Goal: Complete application form

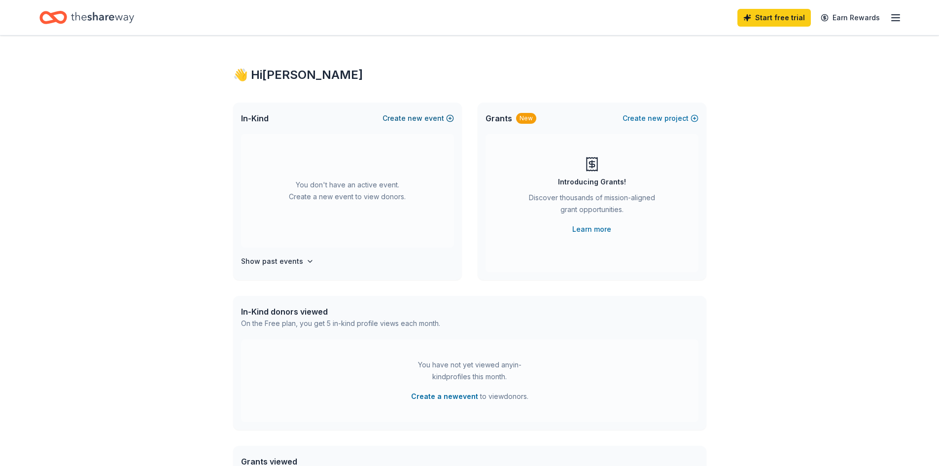
click at [447, 115] on button "Create new event" at bounding box center [417, 118] width 71 height 12
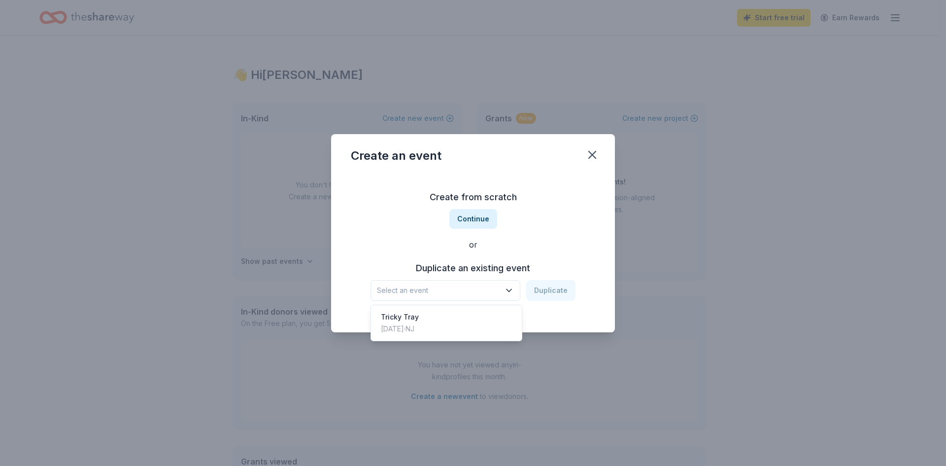
click at [431, 290] on span "Select an event" at bounding box center [438, 290] width 123 height 12
click at [411, 317] on div "Tricky Tray" at bounding box center [400, 317] width 38 height 12
click at [554, 291] on button "Duplicate" at bounding box center [550, 290] width 49 height 21
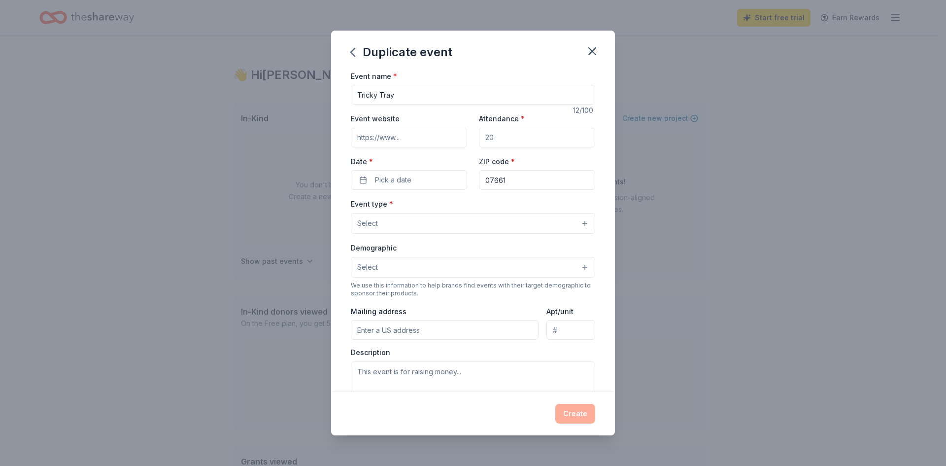
click at [522, 134] on input "Attendance *" at bounding box center [537, 138] width 116 height 20
type input "250"
click at [398, 142] on input "Event website" at bounding box center [409, 138] width 116 height 20
type input "[DOMAIN_NAME]"
click at [415, 176] on button "Pick a date" at bounding box center [409, 180] width 116 height 20
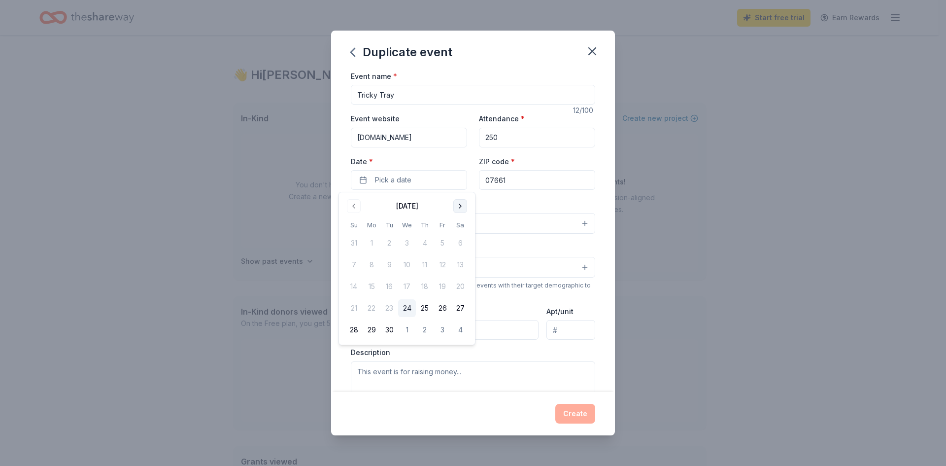
click at [459, 207] on button "Go to next month" at bounding box center [460, 206] width 14 height 14
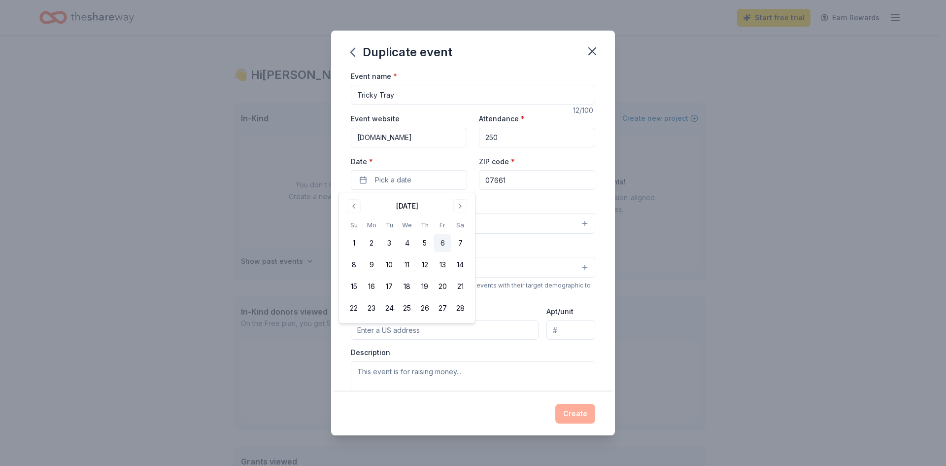
click at [441, 242] on button "6" at bounding box center [443, 243] width 18 height 18
click at [531, 202] on div "Event type * Select" at bounding box center [473, 216] width 244 height 36
click at [459, 224] on button "Select" at bounding box center [473, 223] width 244 height 21
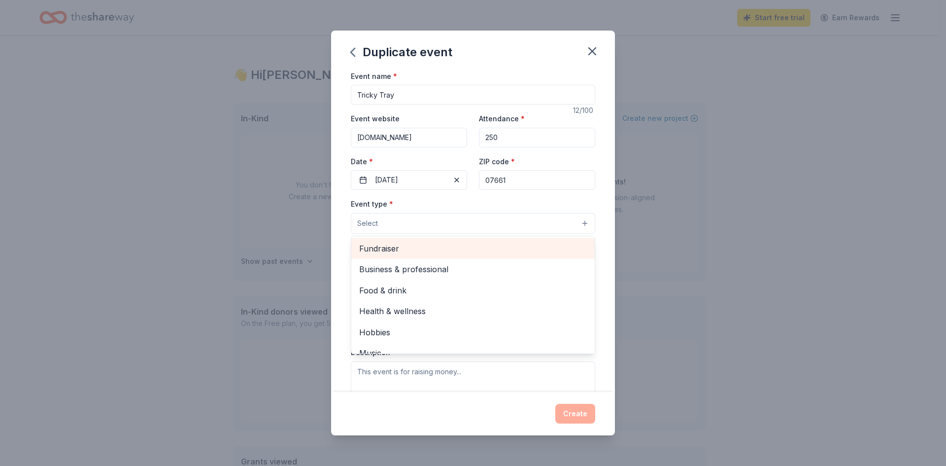
click at [400, 251] on span "Fundraiser" at bounding box center [473, 248] width 228 height 13
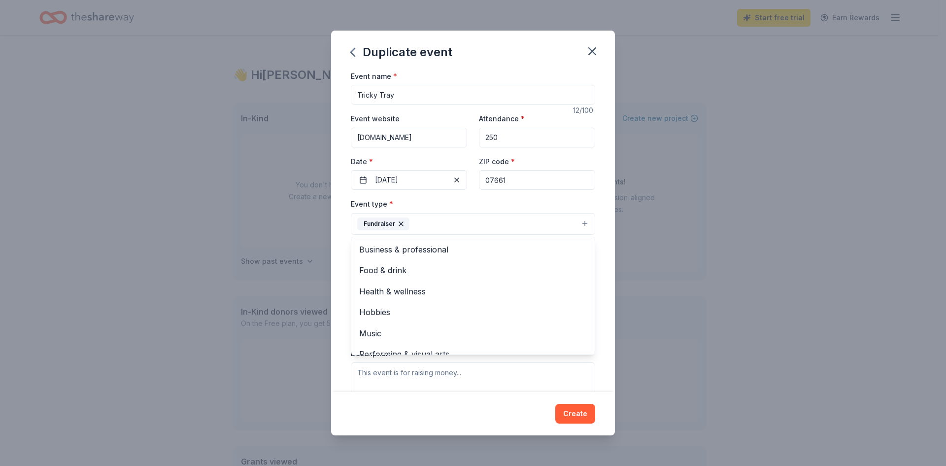
click at [452, 202] on div "Event type * Fundraiser Business & professional Food & drink Health & wellness …" at bounding box center [473, 216] width 244 height 37
click at [415, 259] on button "Select" at bounding box center [473, 268] width 244 height 21
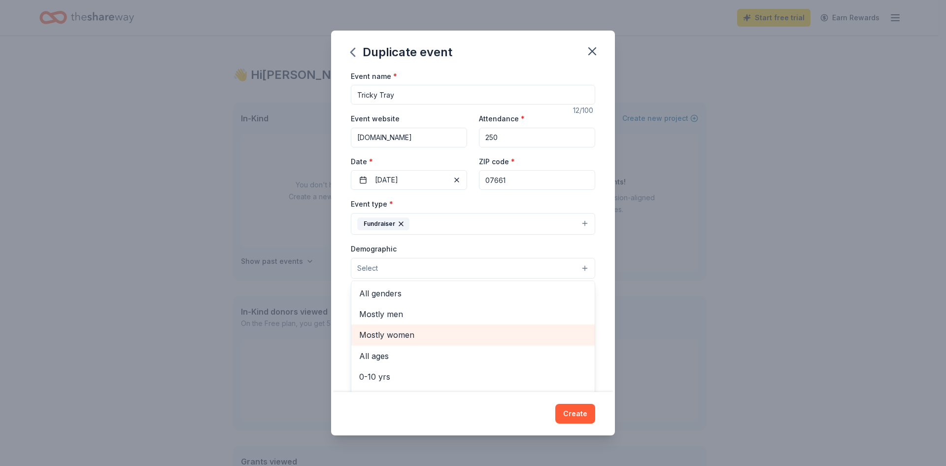
click at [391, 337] on span "Mostly women" at bounding box center [473, 334] width 228 height 13
click at [539, 243] on div "Demographic Mostly women All genders Mostly men All ages 0-10 yrs 10-20 yrs 20-…" at bounding box center [473, 260] width 244 height 37
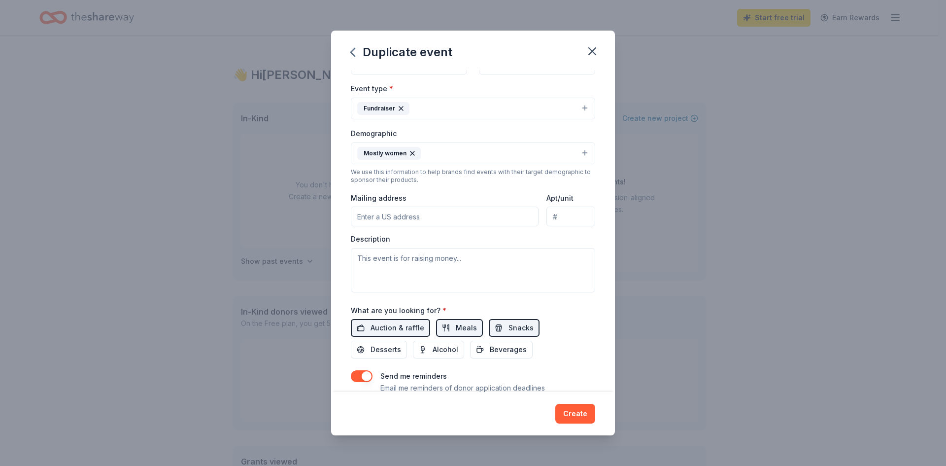
scroll to position [148, 0]
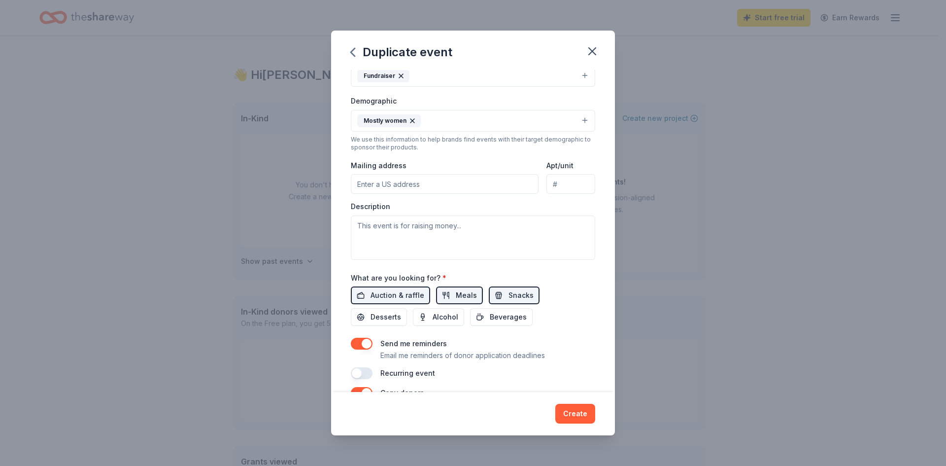
click at [425, 183] on input "Mailing address" at bounding box center [445, 184] width 188 height 20
type input "431 Fifth Ave"
click at [468, 227] on textarea at bounding box center [473, 237] width 244 height 44
type textarea "Supporting Education"
drag, startPoint x: 603, startPoint y: 316, endPoint x: 553, endPoint y: 310, distance: 50.1
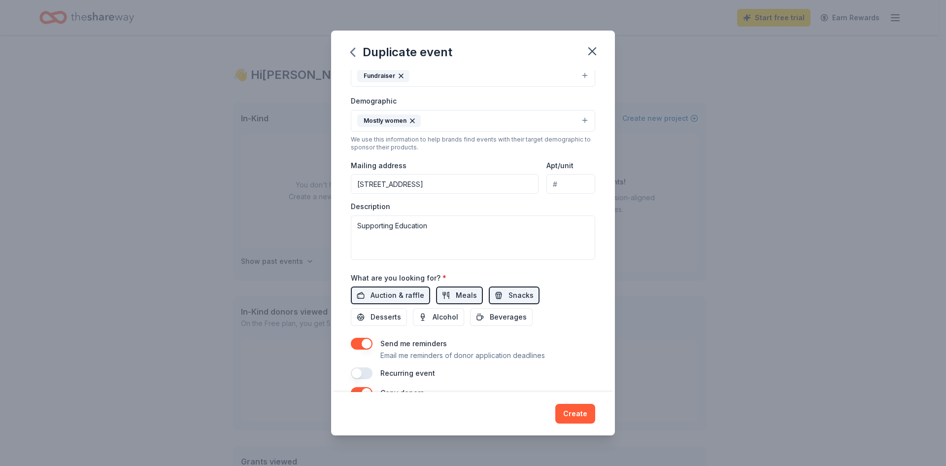
click at [601, 316] on div "Event name * Tricky Tray 12 /100 Event website www.spare.org Attendance * 250 D…" at bounding box center [473, 231] width 284 height 322
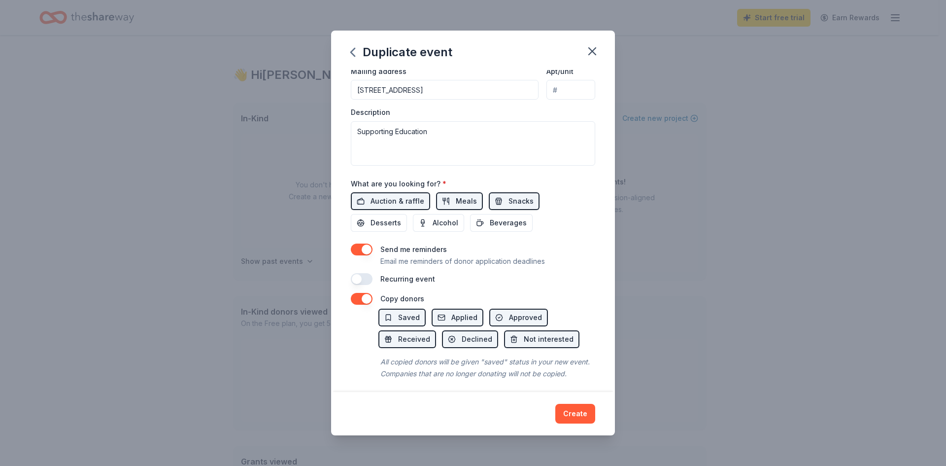
scroll to position [246, 0]
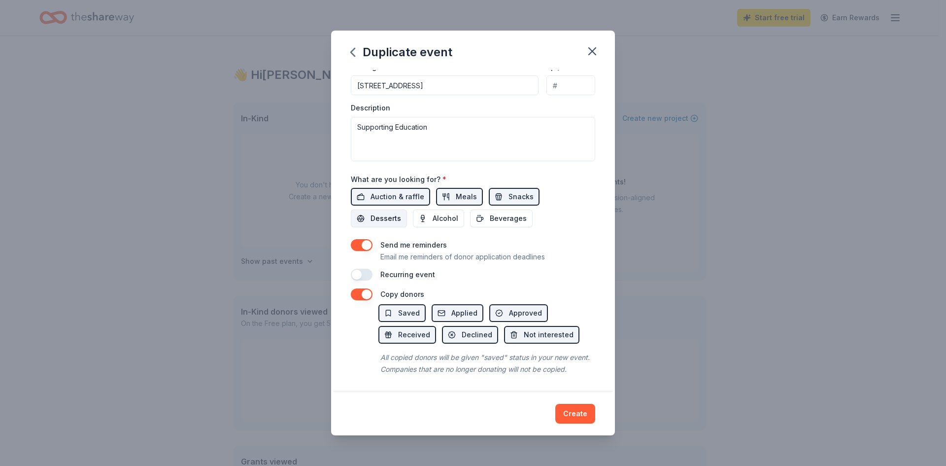
click at [382, 221] on span "Desserts" at bounding box center [386, 218] width 31 height 12
click at [441, 221] on span "Alcohol" at bounding box center [446, 218] width 26 height 12
click at [497, 222] on span "Beverages" at bounding box center [508, 218] width 37 height 12
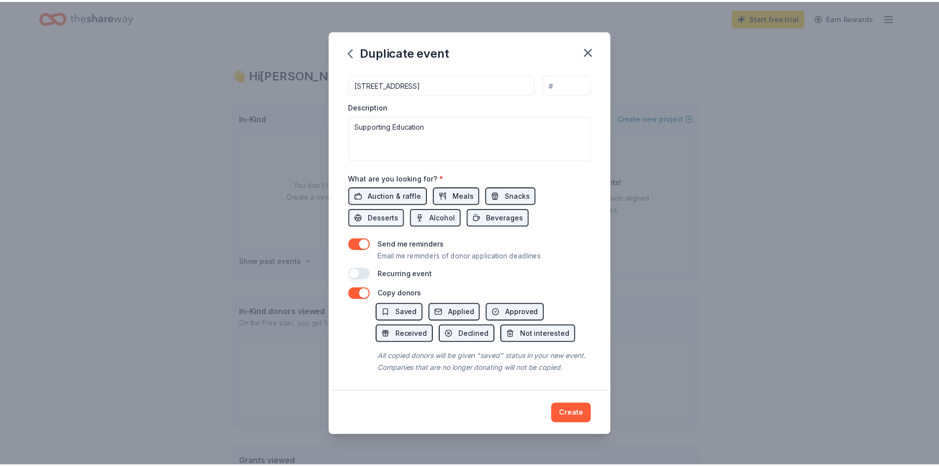
scroll to position [259, 0]
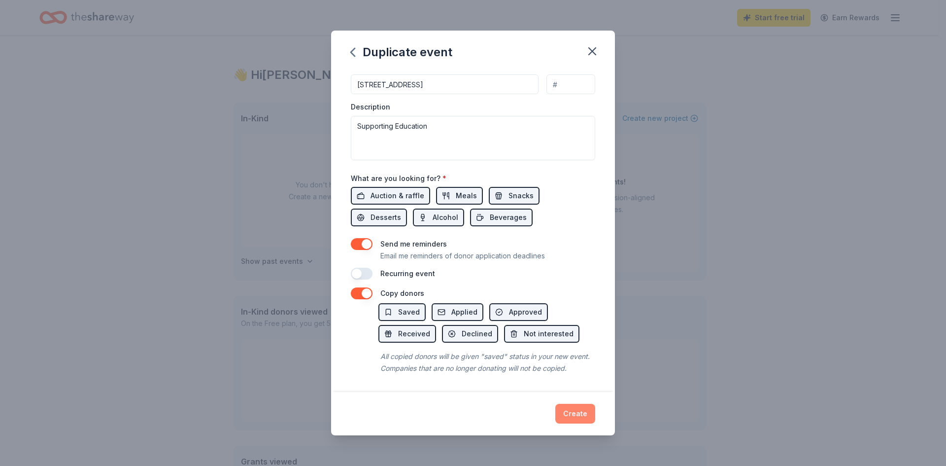
click at [575, 414] on button "Create" at bounding box center [575, 414] width 40 height 20
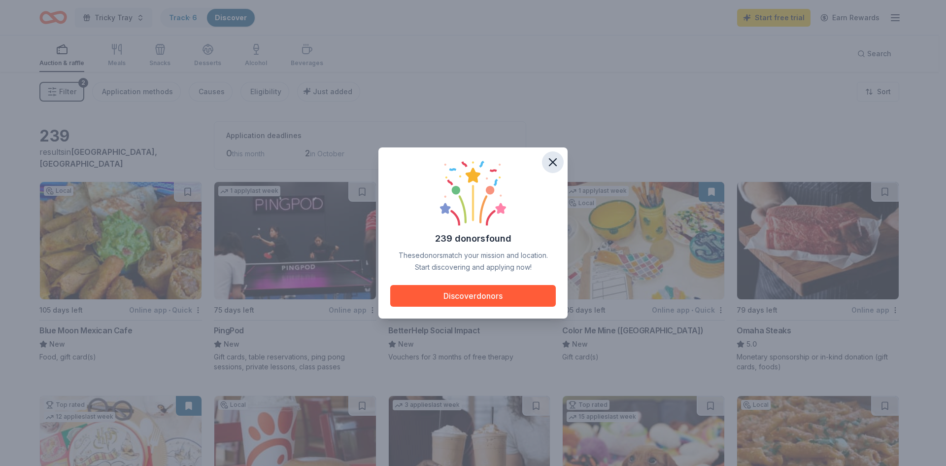
click at [559, 157] on icon "button" at bounding box center [553, 162] width 14 height 14
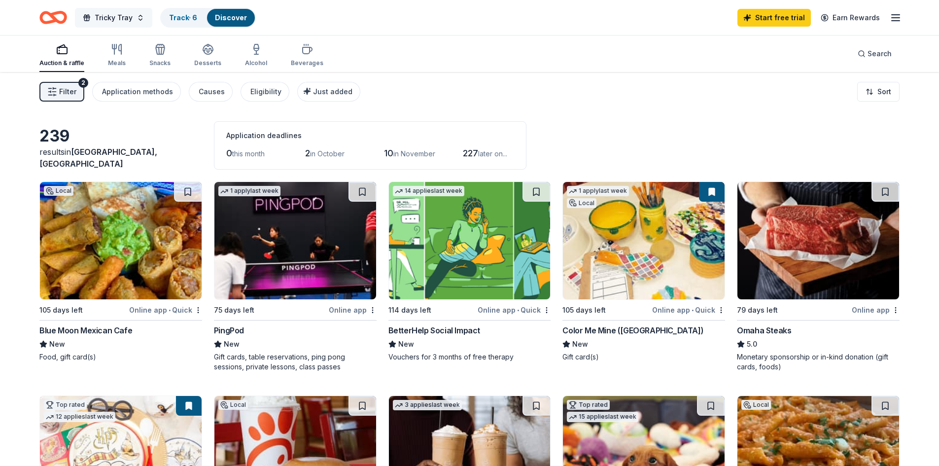
click at [122, 18] on span "Tricky Tray" at bounding box center [114, 18] width 38 height 12
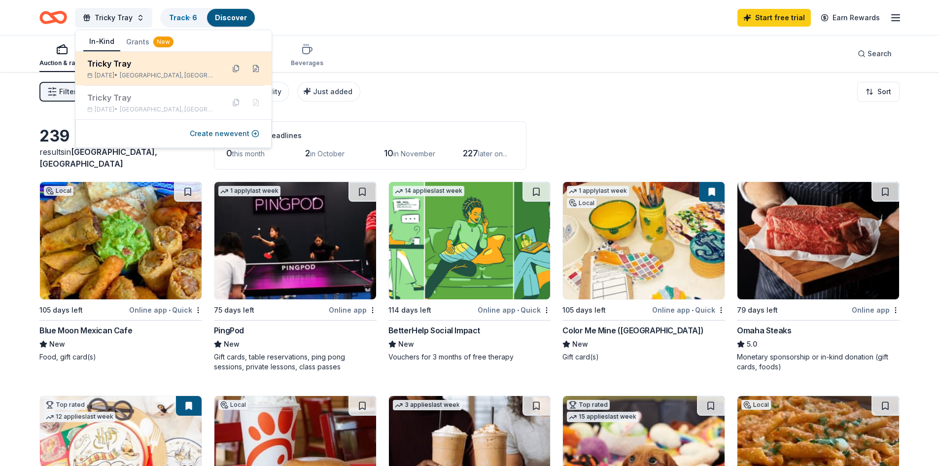
click at [125, 62] on div "Tricky Tray" at bounding box center [151, 64] width 129 height 12
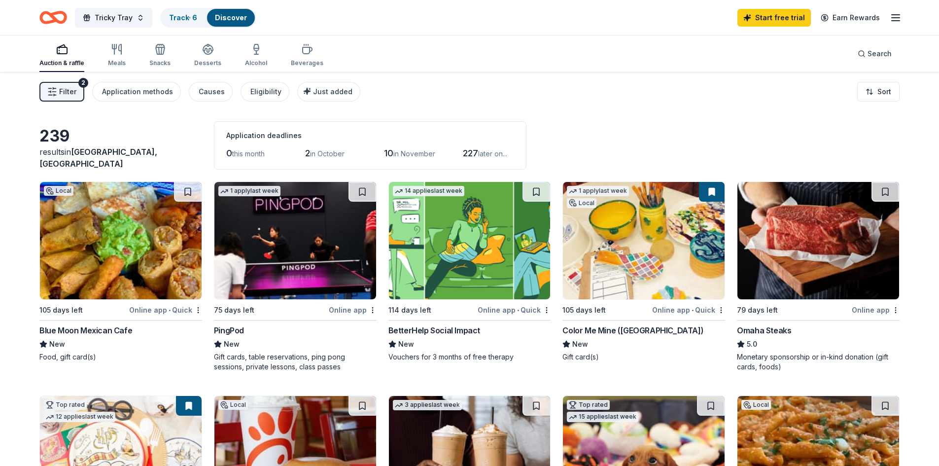
click at [896, 19] on icon "button" at bounding box center [895, 18] width 12 height 12
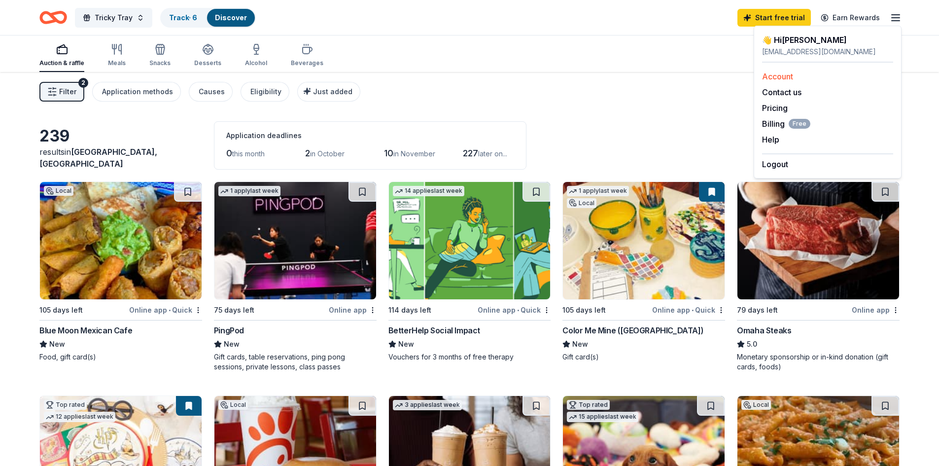
click at [784, 79] on link "Account" at bounding box center [777, 76] width 31 height 10
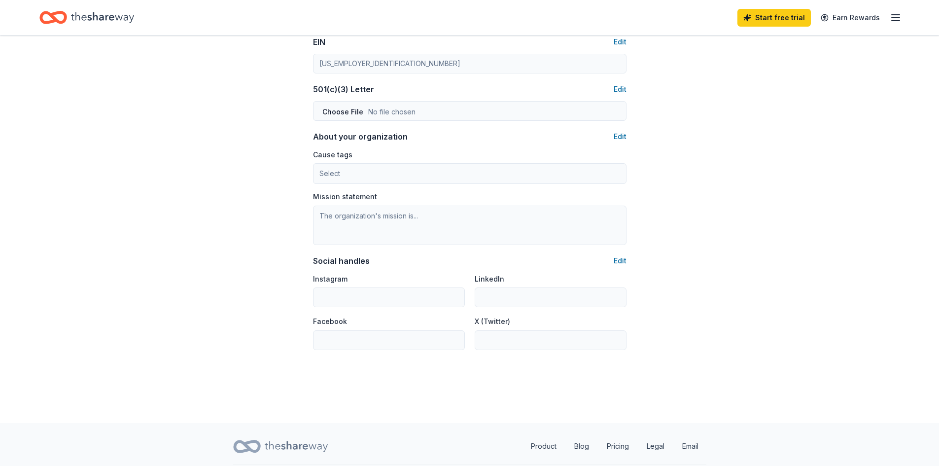
scroll to position [493, 0]
click at [622, 88] on button "Edit" at bounding box center [619, 89] width 13 height 12
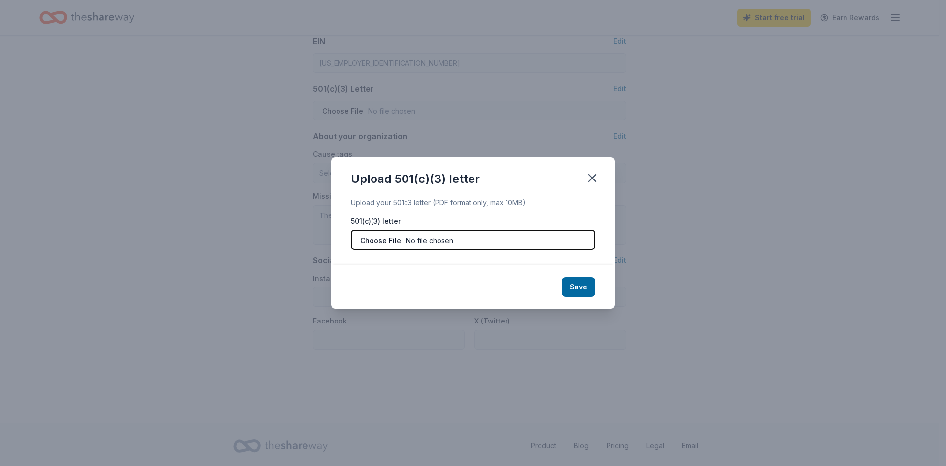
click at [464, 241] on input "file" at bounding box center [473, 240] width 244 height 20
type input "C:\fakepath\Tax Exempt Form.pdf"
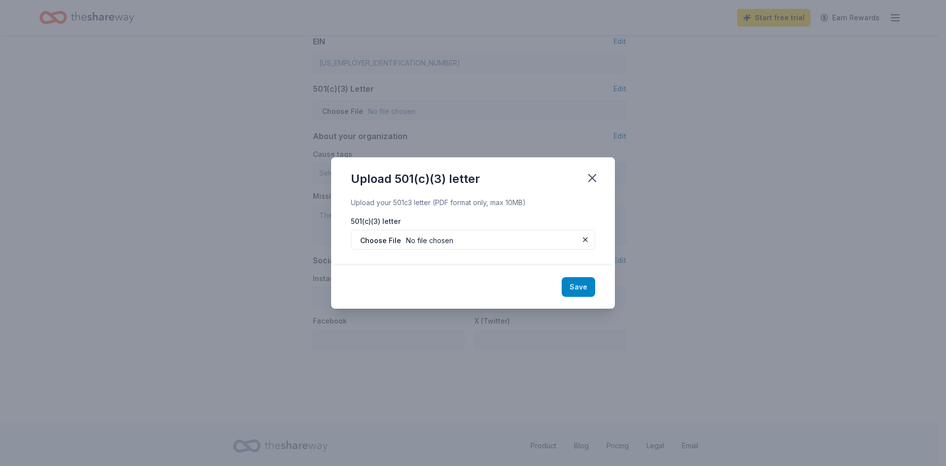
click at [581, 285] on button "Save" at bounding box center [579, 287] width 34 height 20
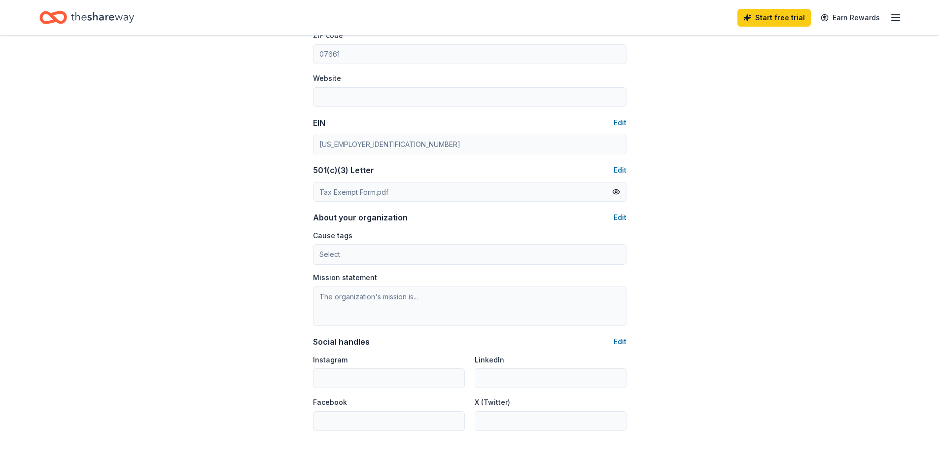
scroll to position [394, 0]
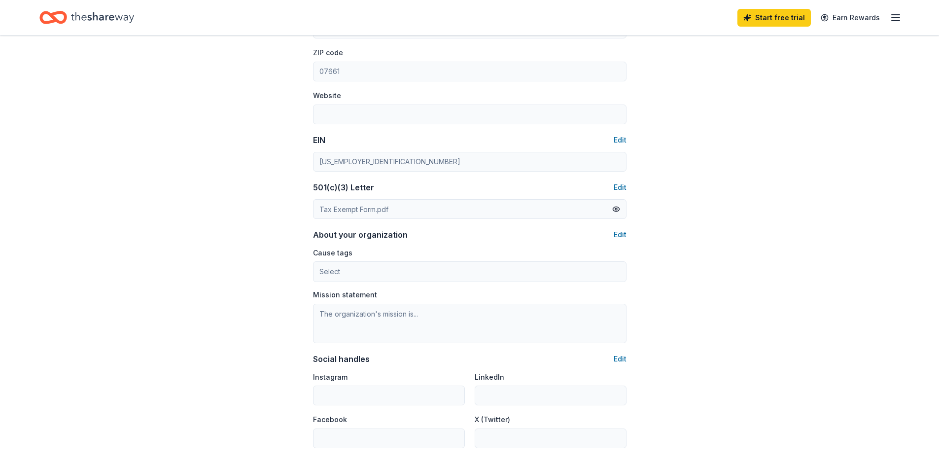
click at [705, 203] on div "Account About me Profile Edit First name Beth Last name Parodi Role Teacher Pho…" at bounding box center [469, 81] width 939 height 880
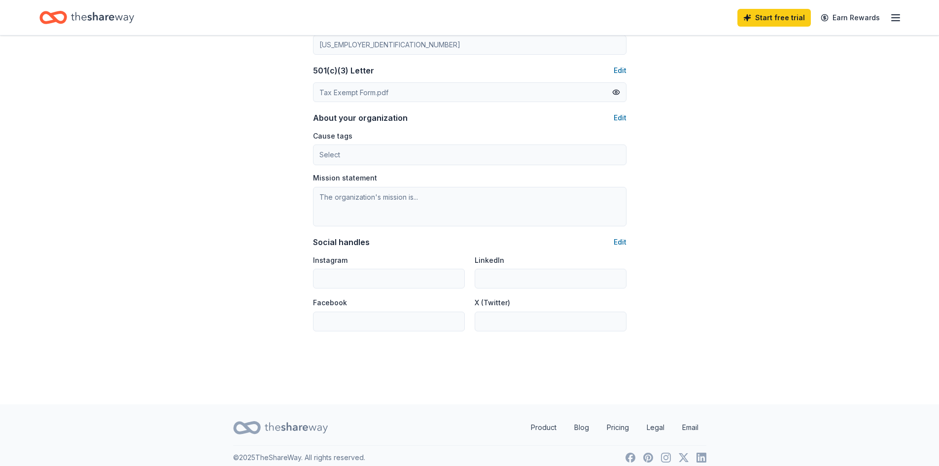
scroll to position [520, 0]
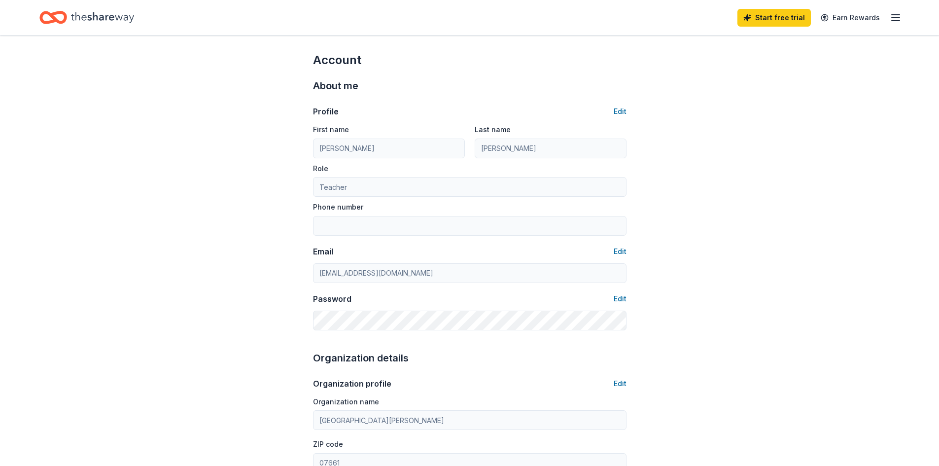
scroll to position [0, 0]
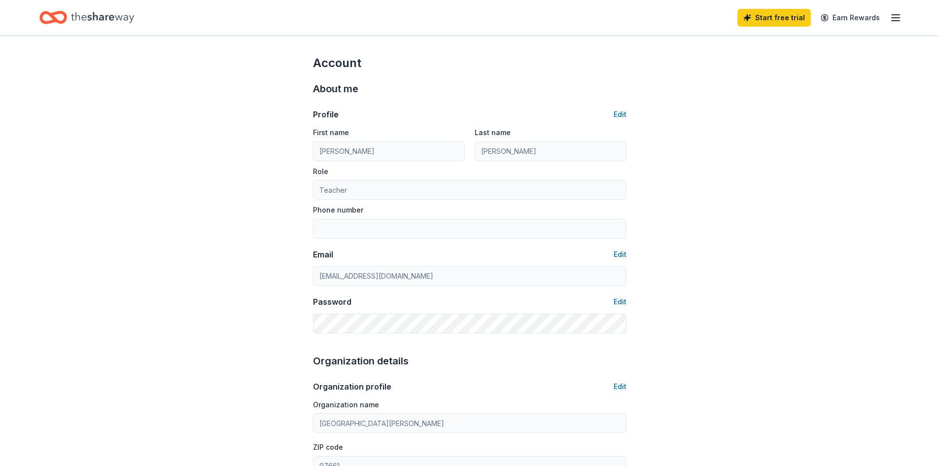
click at [896, 12] on icon "button" at bounding box center [895, 18] width 12 height 12
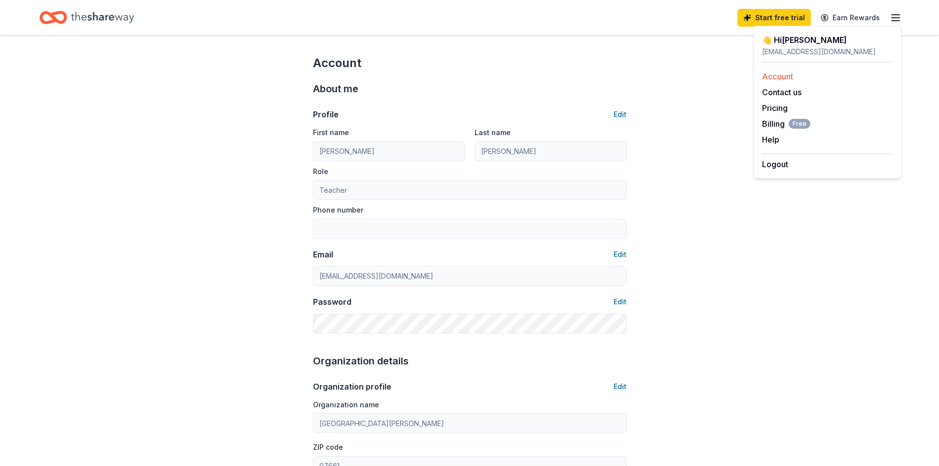
click at [793, 74] on link "Account" at bounding box center [777, 76] width 31 height 10
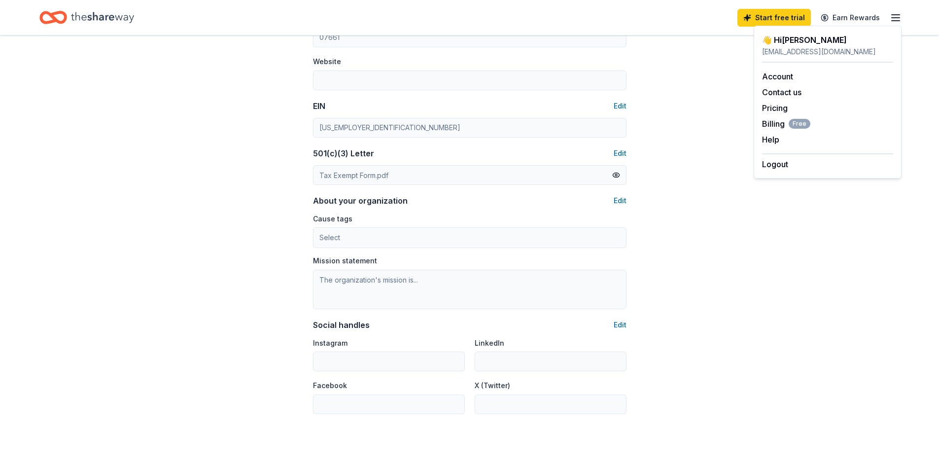
scroll to position [493, 0]
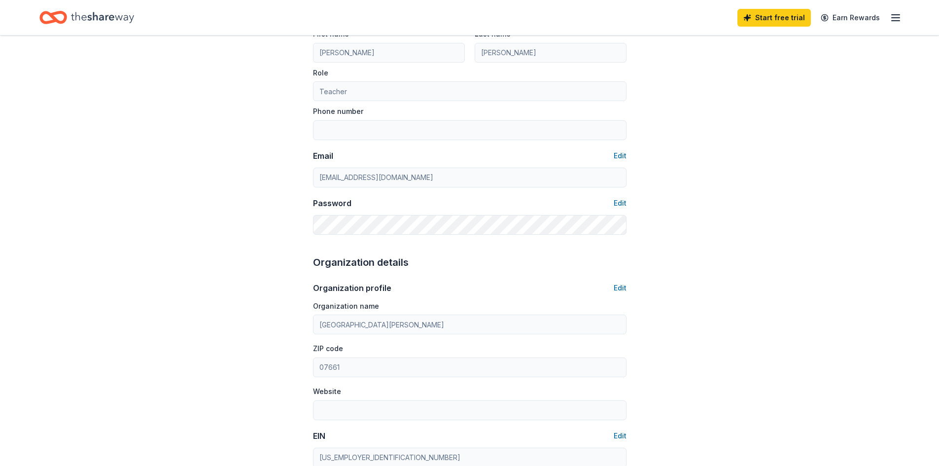
scroll to position [0, 0]
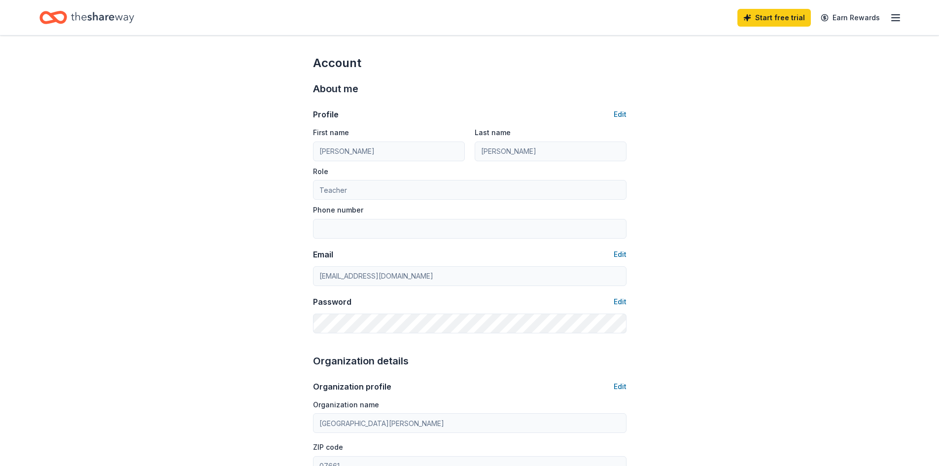
click at [890, 17] on icon "button" at bounding box center [895, 18] width 12 height 12
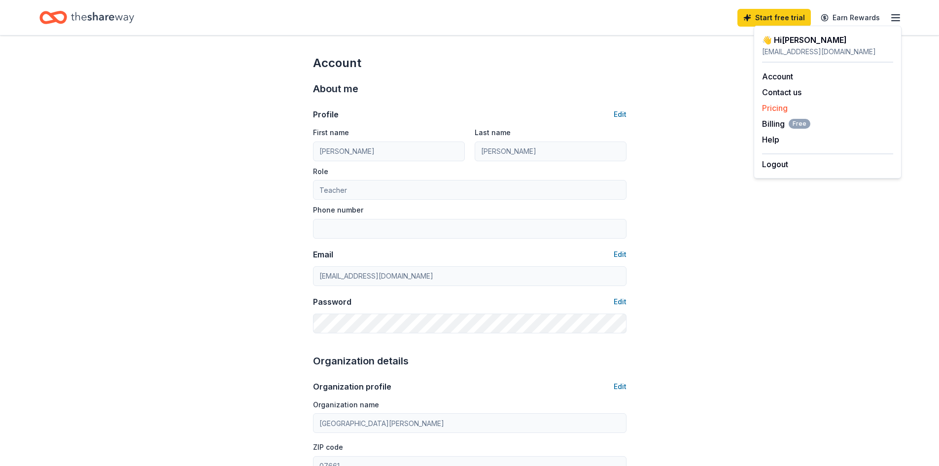
click at [774, 109] on link "Pricing" at bounding box center [775, 108] width 26 height 10
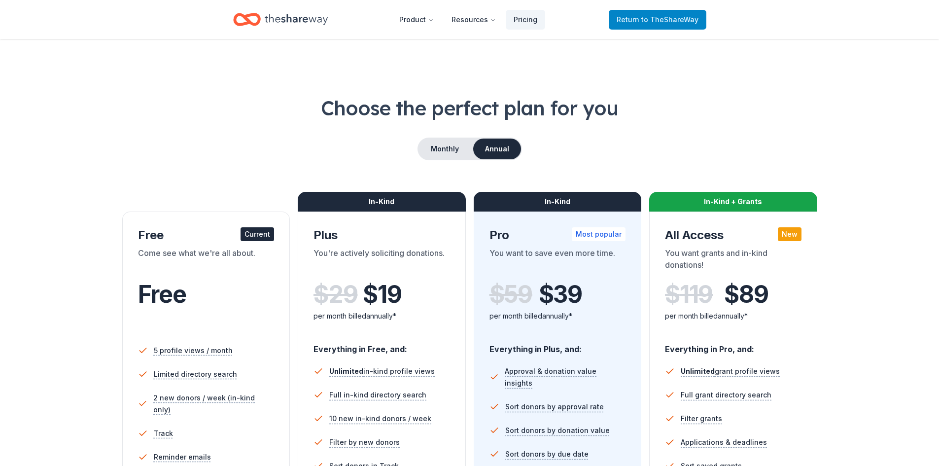
click at [674, 18] on span "to TheShareWay" at bounding box center [669, 19] width 57 height 8
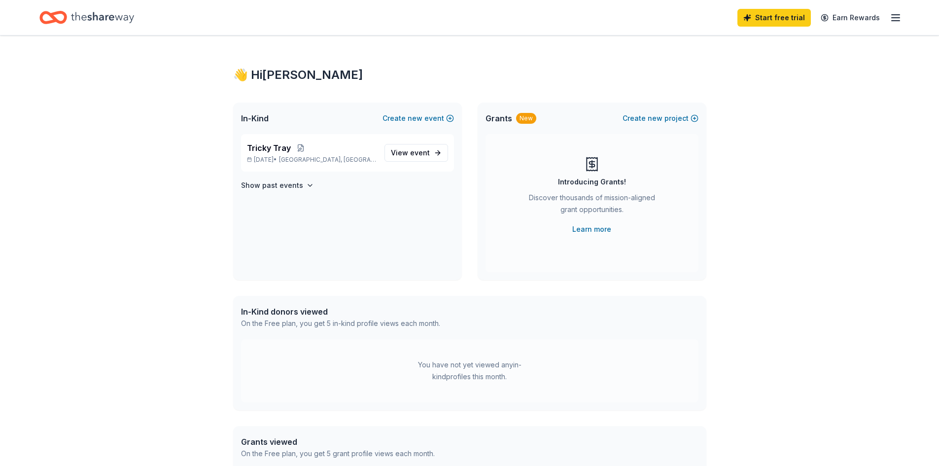
click at [896, 18] on icon "button" at bounding box center [895, 18] width 12 height 12
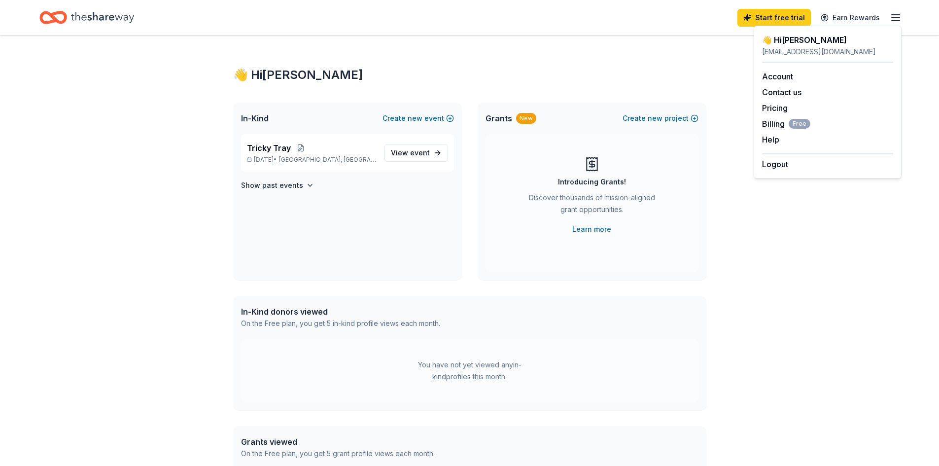
click at [896, 18] on icon "button" at bounding box center [895, 18] width 12 height 12
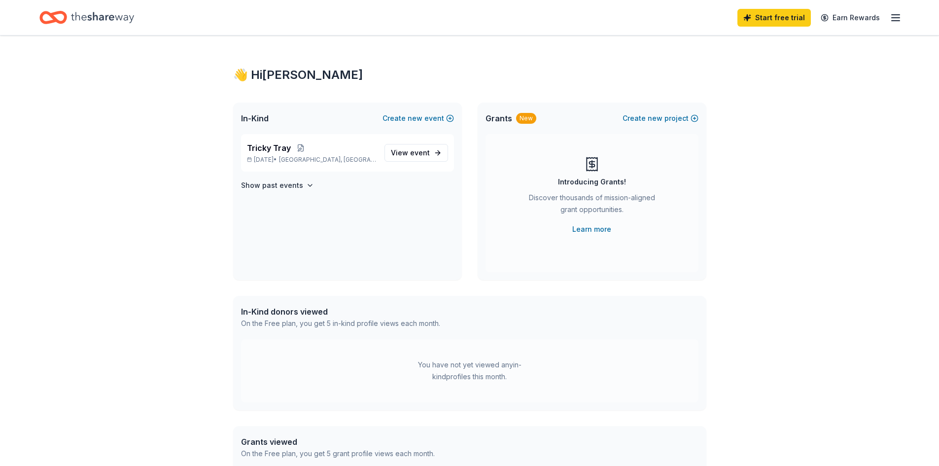
click at [101, 18] on icon "Home" at bounding box center [102, 17] width 63 height 11
click at [286, 158] on p "Feb 06, 2026 • River Edge, NJ" at bounding box center [312, 160] width 130 height 8
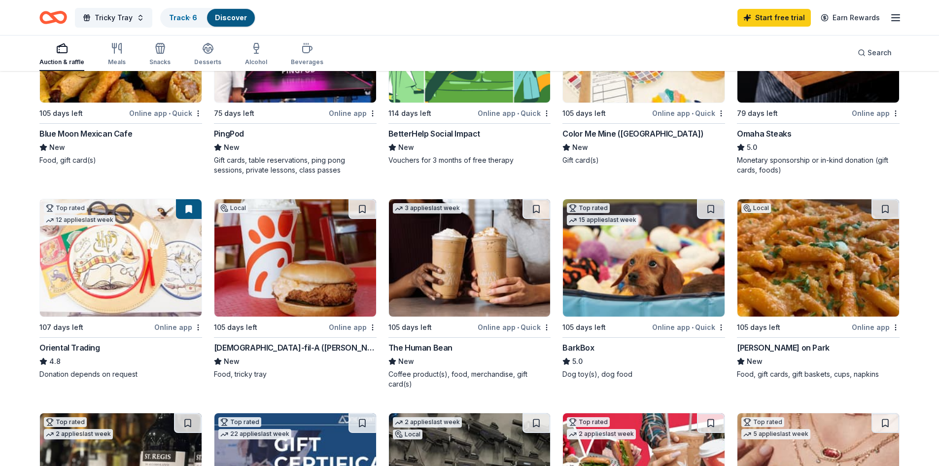
scroll to position [197, 0]
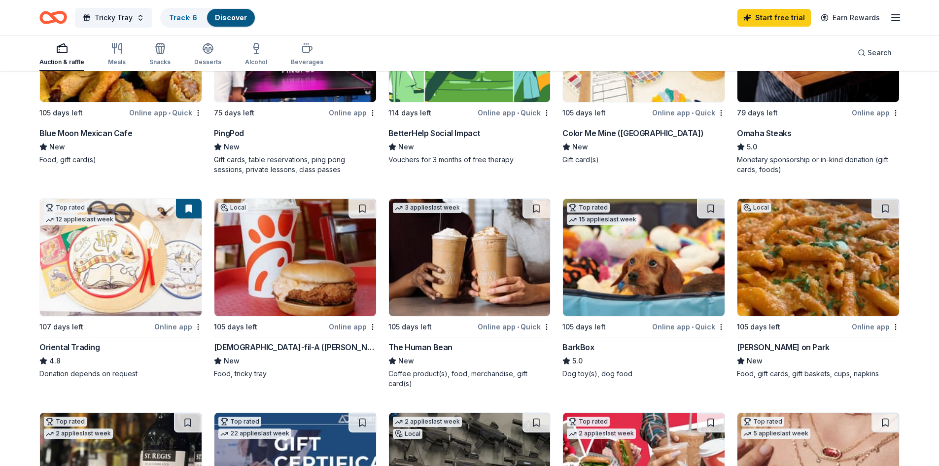
click at [756, 133] on div "Omaha Steaks" at bounding box center [764, 133] width 54 height 12
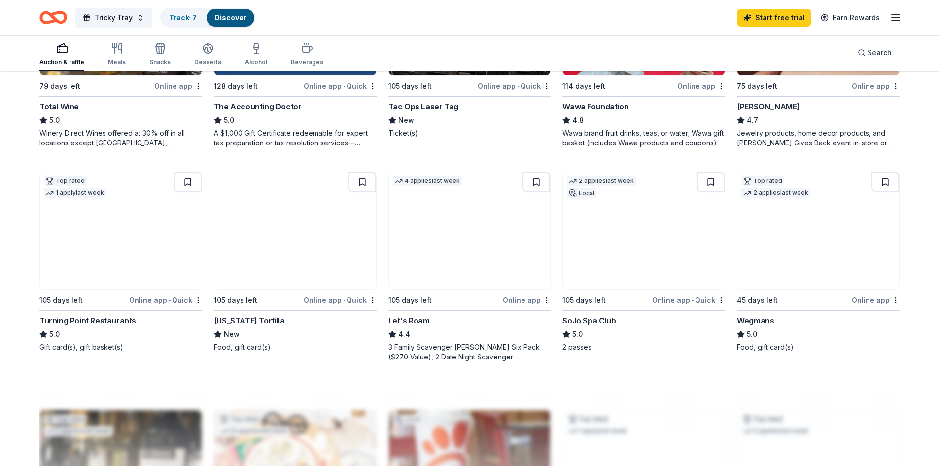
scroll to position [690, 0]
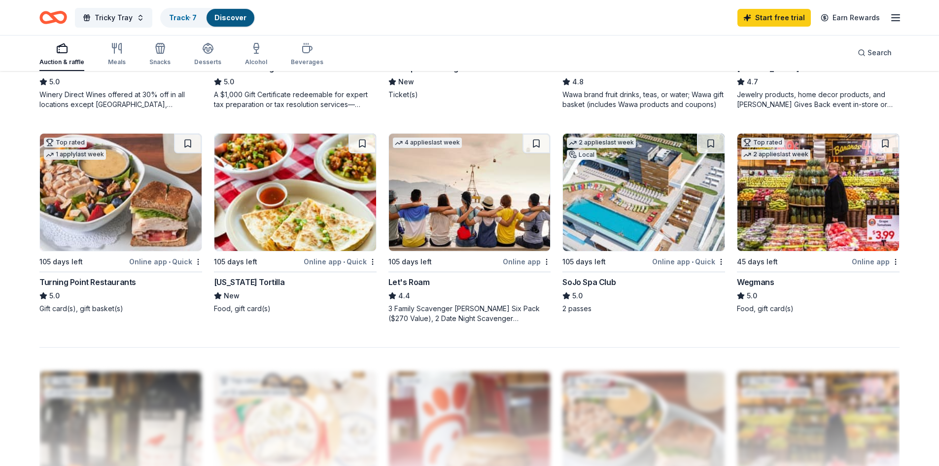
click at [603, 276] on div "SoJo Spa Club" at bounding box center [588, 282] width 53 height 12
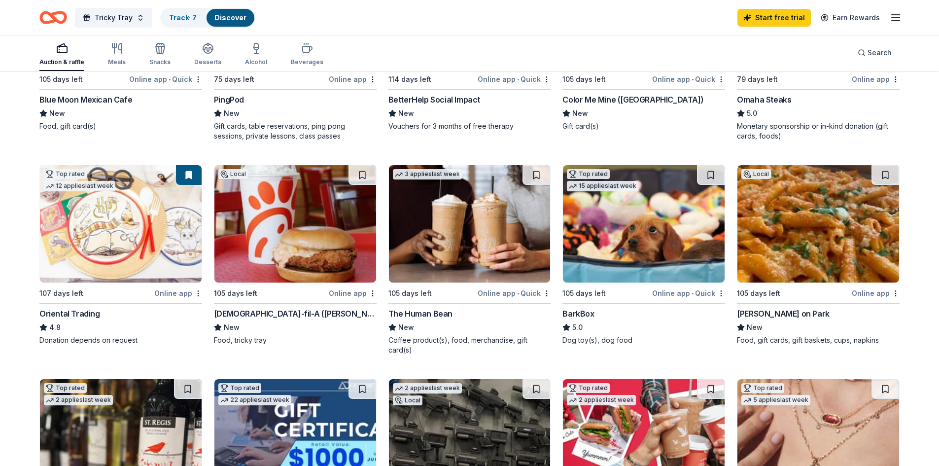
scroll to position [99, 0]
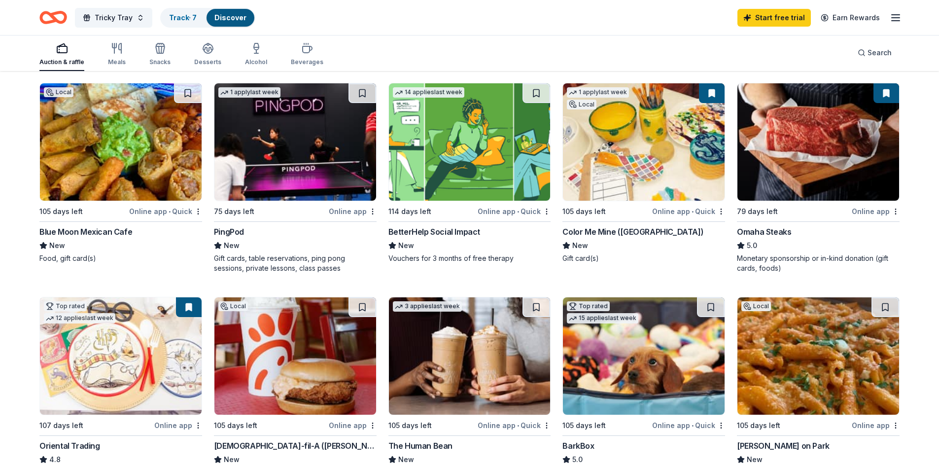
click at [276, 134] on img at bounding box center [295, 141] width 162 height 117
click at [612, 228] on div "Color Me Mine (Ridgewood)" at bounding box center [632, 232] width 141 height 12
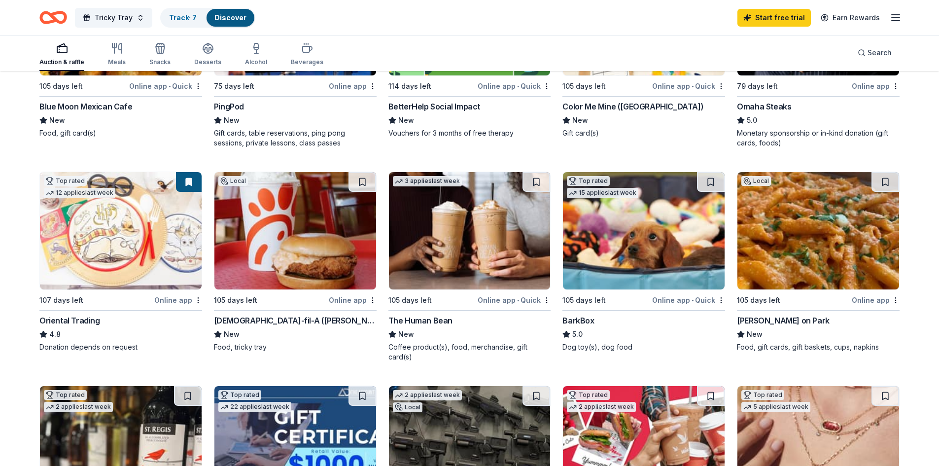
scroll to position [246, 0]
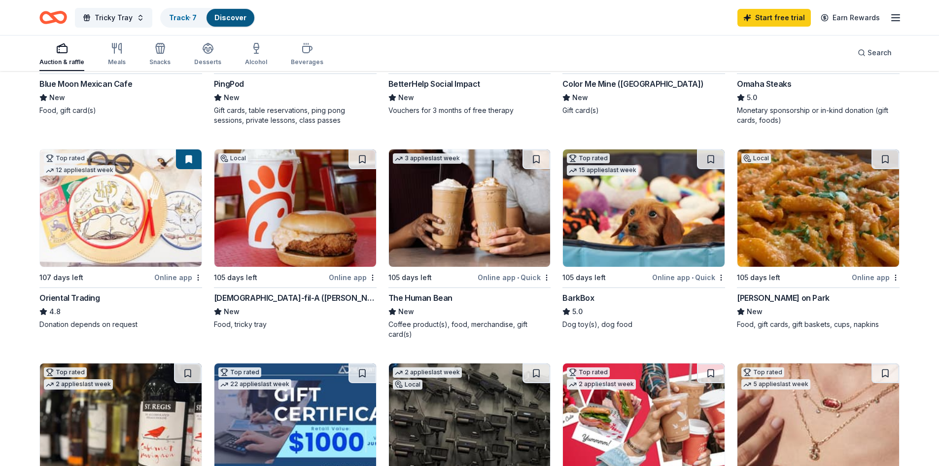
click at [755, 296] on div "Matera’s on Park" at bounding box center [783, 298] width 93 height 12
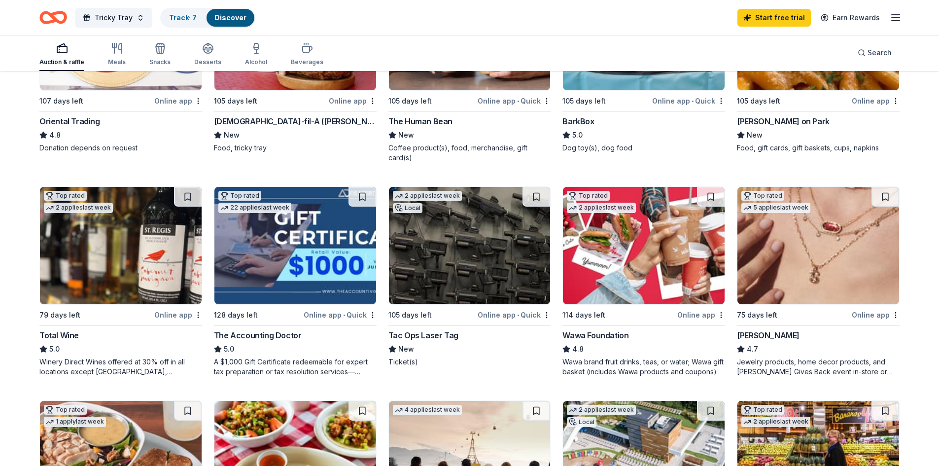
scroll to position [443, 0]
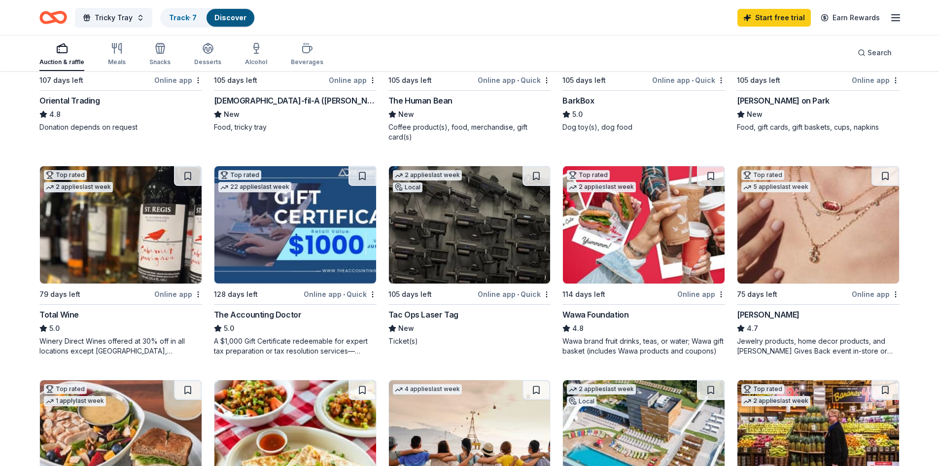
click at [583, 308] on div "Wawa Foundation" at bounding box center [595, 314] width 66 height 12
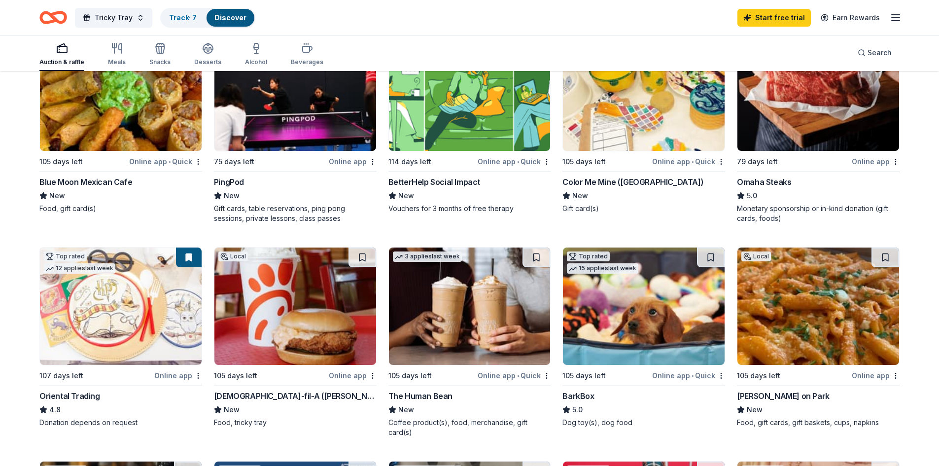
scroll to position [0, 0]
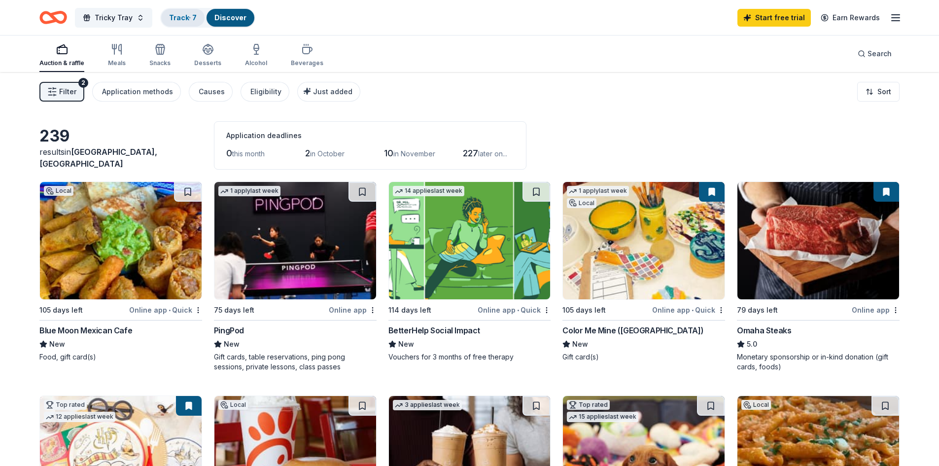
click at [174, 22] on div "Track · 7" at bounding box center [182, 18] width 43 height 18
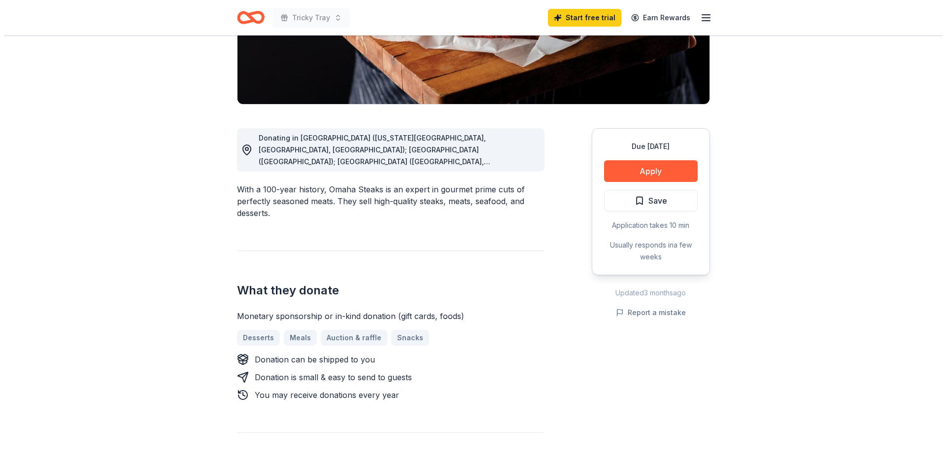
scroll to position [197, 0]
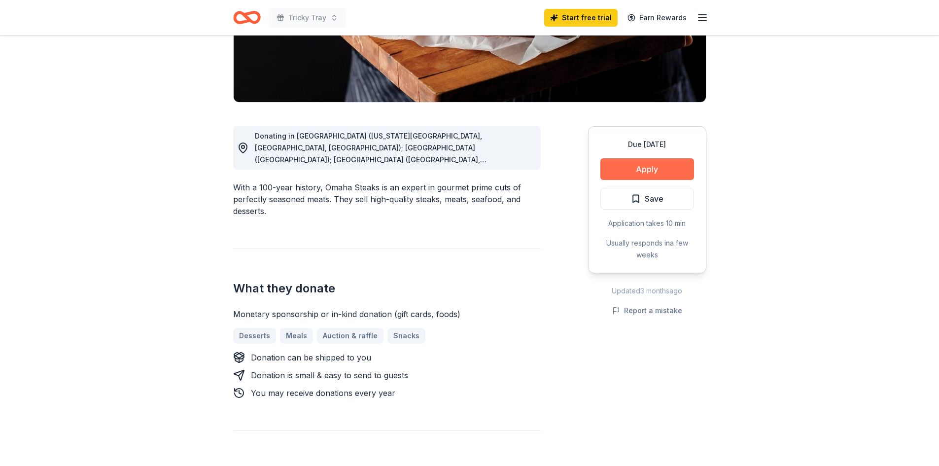
click at [653, 166] on button "Apply" at bounding box center [647, 169] width 94 height 22
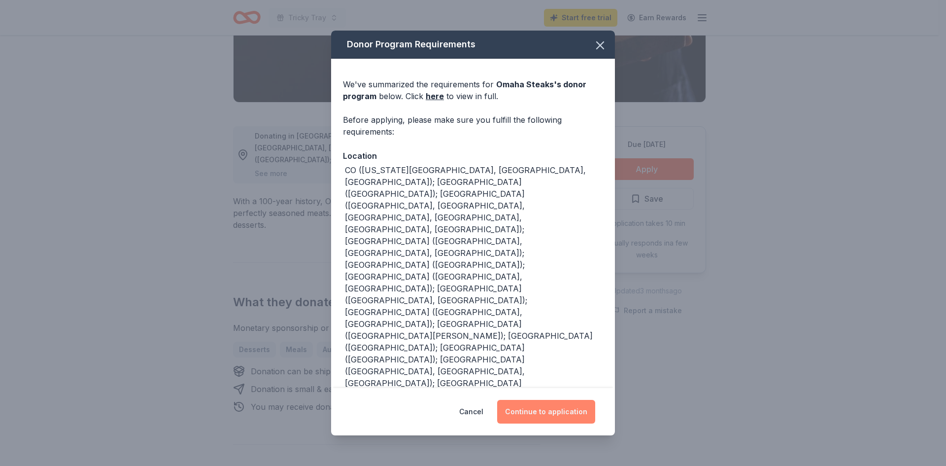
click at [566, 414] on button "Continue to application" at bounding box center [546, 412] width 98 height 24
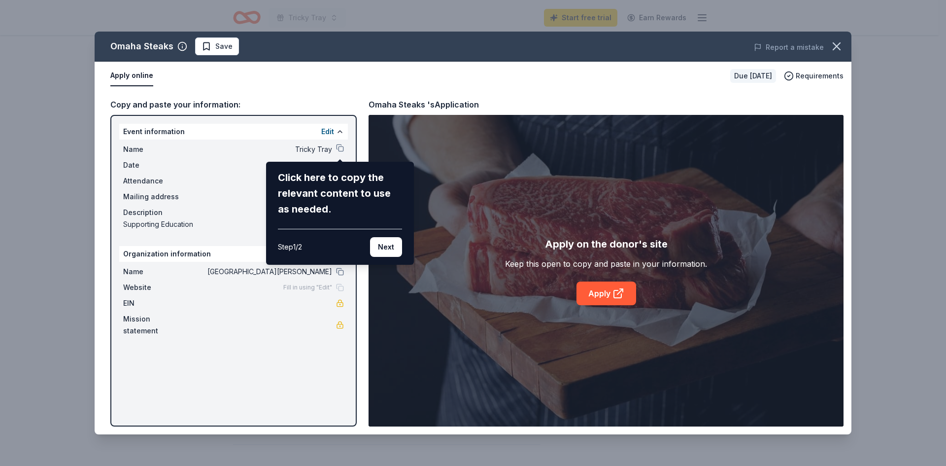
click at [386, 247] on button "Next" at bounding box center [386, 247] width 32 height 20
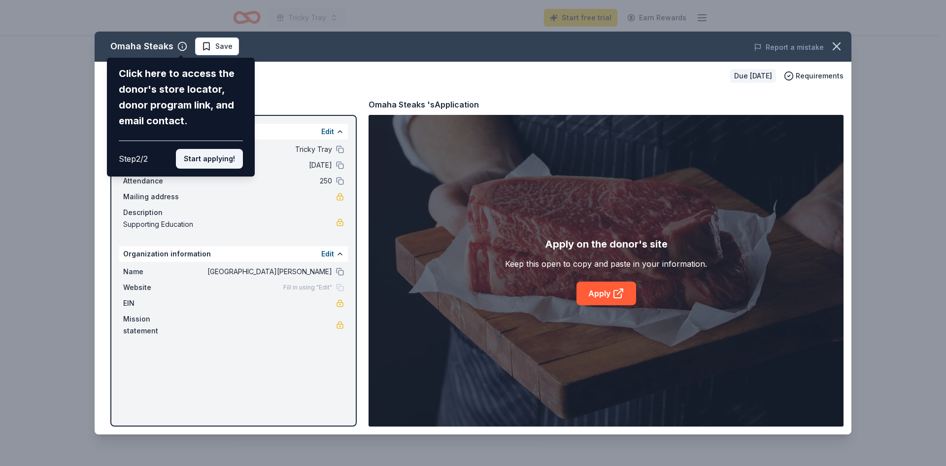
click at [226, 157] on button "Start applying!" at bounding box center [209, 159] width 67 height 20
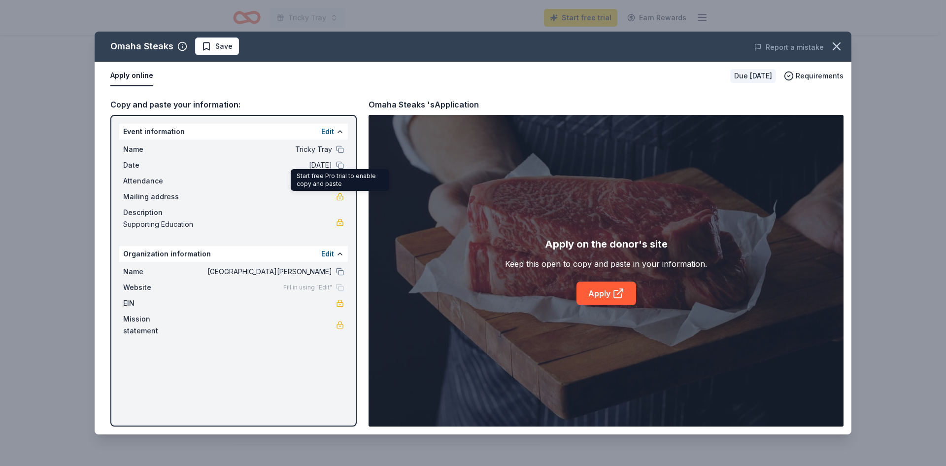
click at [341, 198] on link at bounding box center [340, 197] width 8 height 8
click at [307, 286] on span "Fill in using "Edit"" at bounding box center [307, 287] width 49 height 8
click at [331, 251] on button "Edit" at bounding box center [327, 254] width 13 height 12
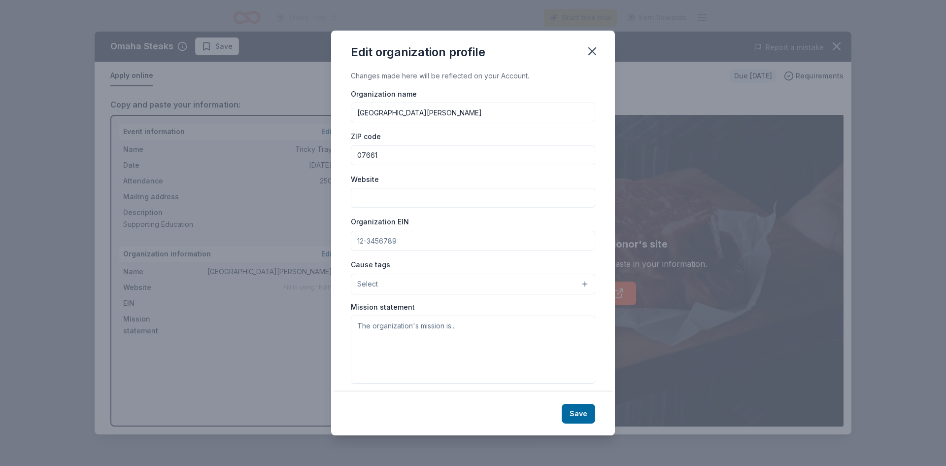
click at [423, 198] on input "Website" at bounding box center [473, 198] width 244 height 20
type input "[DOMAIN_NAME]"
click at [586, 407] on button "Save" at bounding box center [579, 414] width 34 height 20
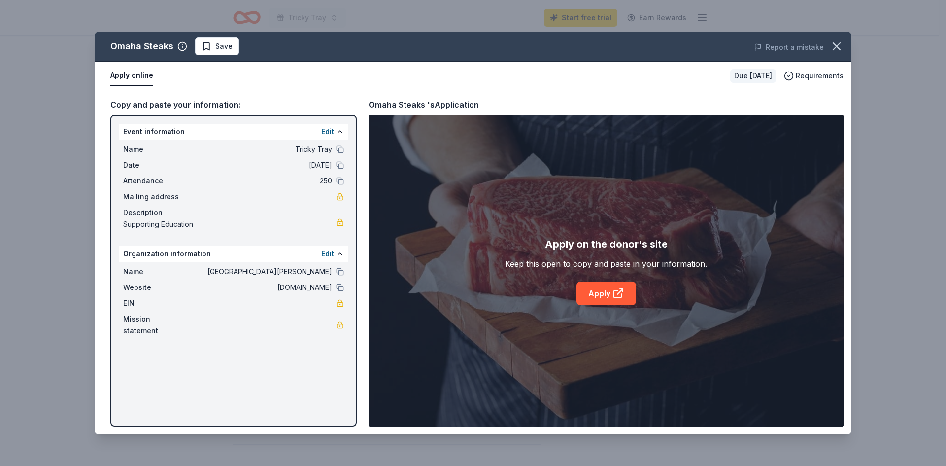
click at [169, 322] on span "Mission statement" at bounding box center [156, 325] width 66 height 24
click at [324, 249] on button "Edit" at bounding box center [327, 254] width 13 height 12
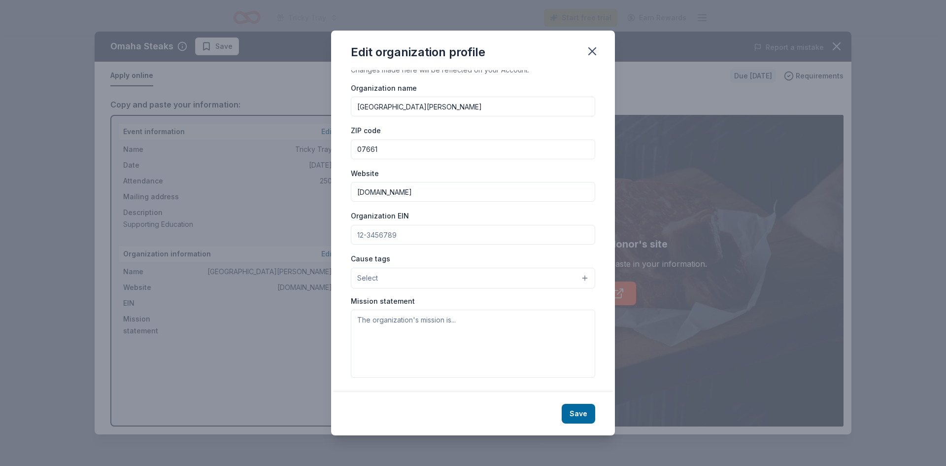
scroll to position [7, 0]
click at [400, 322] on textarea at bounding box center [473, 342] width 244 height 68
paste textarea "St. Peter Academy is an elementary school providing an education that offers qu…"
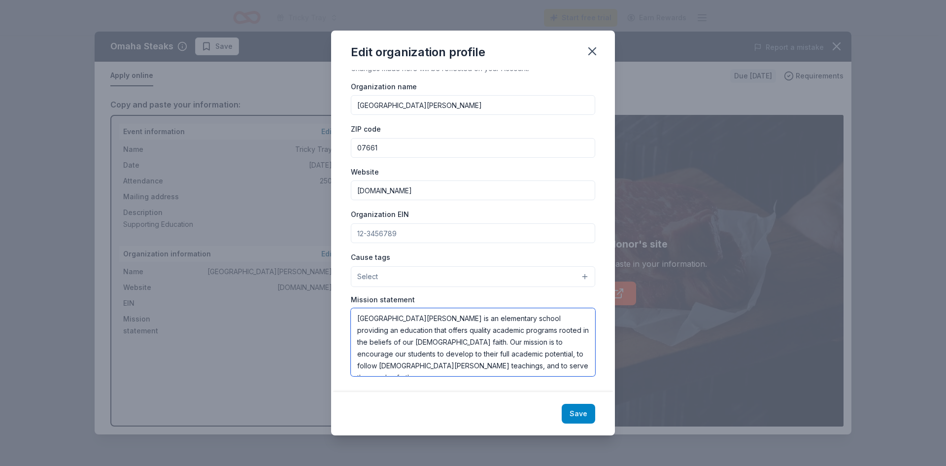
type textarea "St. Peter Academy is an elementary school providing an education that offers qu…"
click at [584, 421] on button "Save" at bounding box center [579, 414] width 34 height 20
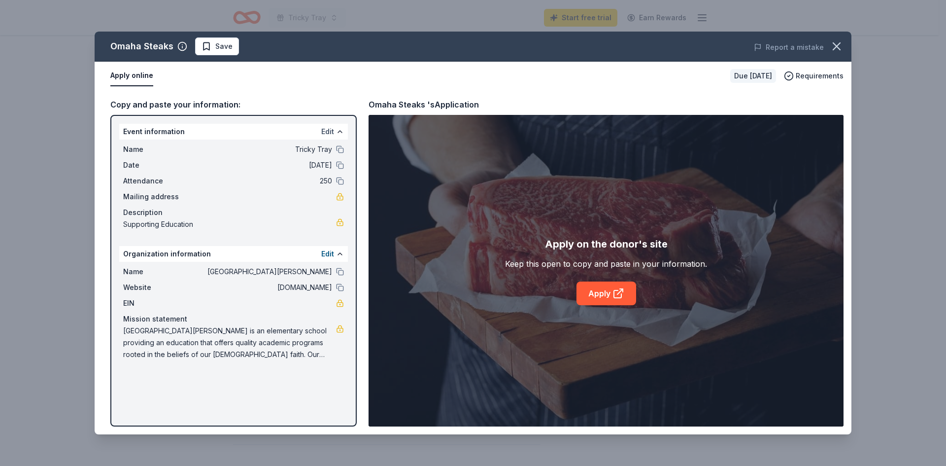
click at [325, 130] on button "Edit" at bounding box center [327, 132] width 13 height 12
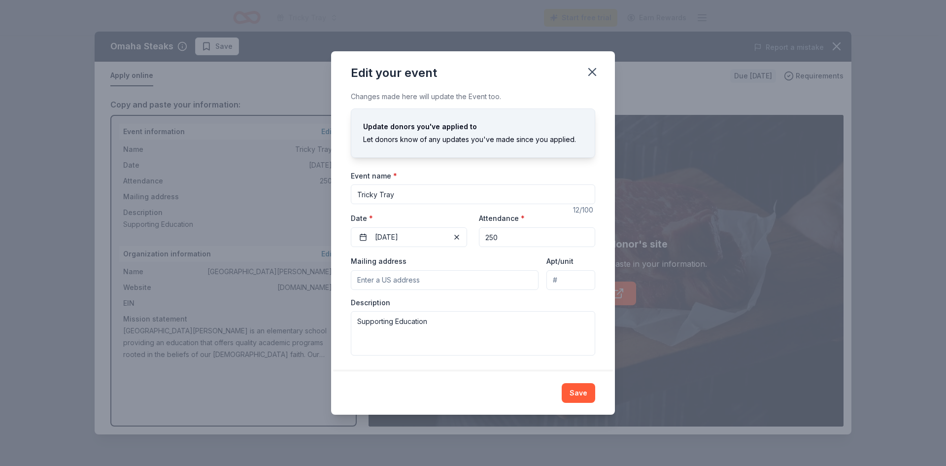
click at [387, 281] on input "Mailing address" at bounding box center [445, 280] width 188 height 20
type input "431 Fifth Avenue, River Edge, NJ, 07661"
click at [433, 321] on textarea "Supporting Education" at bounding box center [473, 333] width 244 height 44
drag, startPoint x: 436, startPoint y: 325, endPoint x: 256, endPoint y: 316, distance: 180.1
click at [256, 316] on div "Edit your event Changes made here will update the Event too. Update donors you'…" at bounding box center [473, 233] width 946 height 466
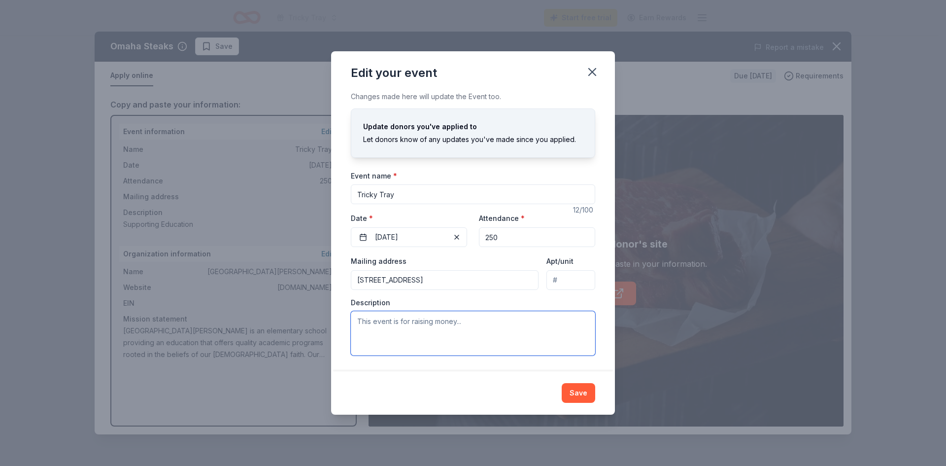
paste textarea "St. Peter Academy is an elementary school providing an education that offers qu…"
type textarea "St. Peter Academy is an elementary school providing an education that offers qu…"
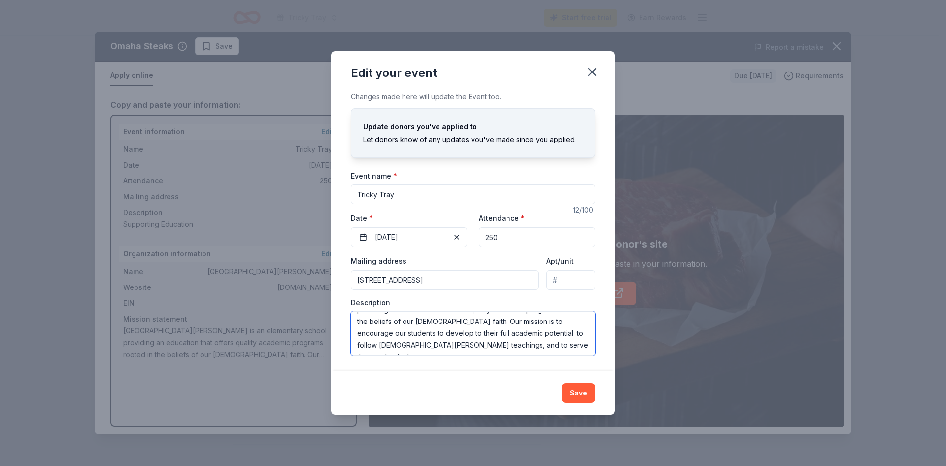
scroll to position [0, 0]
drag, startPoint x: 400, startPoint y: 349, endPoint x: 339, endPoint y: 303, distance: 76.3
click at [339, 303] on div "Changes made here will update the Event too. Update donors you've applied to Le…" at bounding box center [473, 231] width 284 height 280
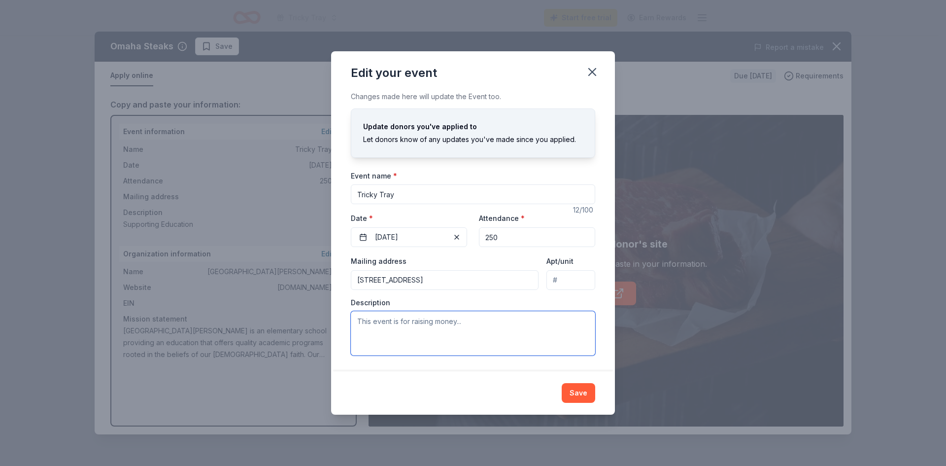
click at [381, 319] on textarea at bounding box center [473, 333] width 244 height 44
paste textarea "Dear Friend, I am writing to you from St. Peter Academy in River Edge, New Jers…"
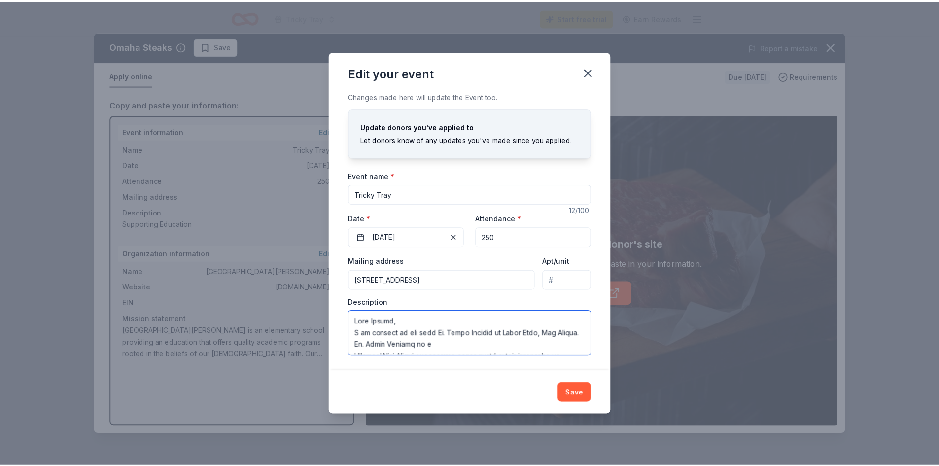
scroll to position [397, 0]
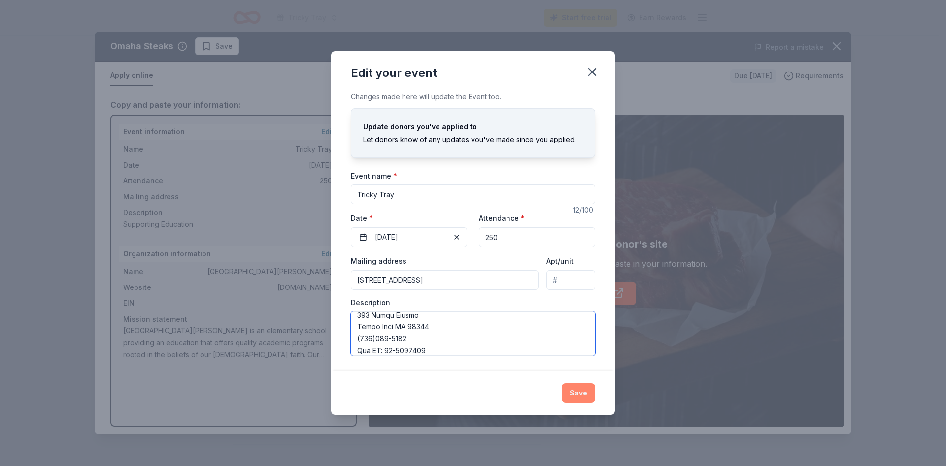
type textarea "Dear Friend, I am writing to you from St. Peter Academy in River Edge, New Jers…"
click at [585, 396] on button "Save" at bounding box center [579, 393] width 34 height 20
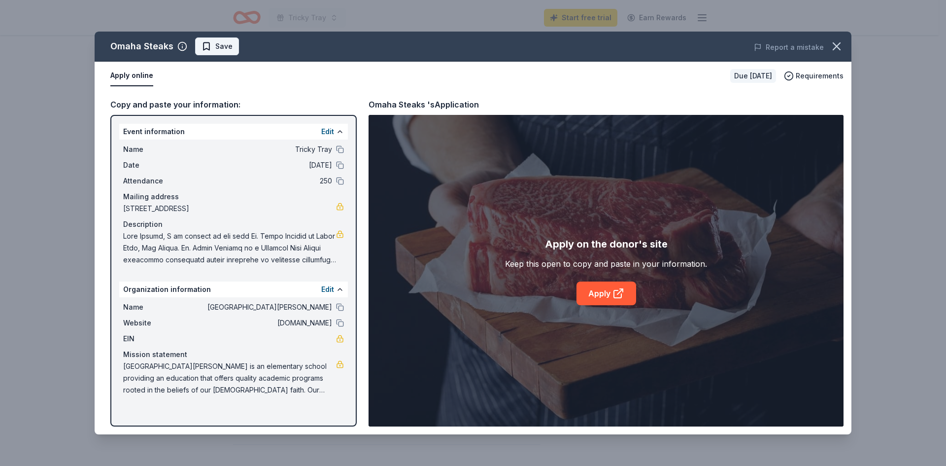
click at [219, 44] on span "Save" at bounding box center [223, 46] width 17 height 12
click at [598, 287] on link "Apply" at bounding box center [606, 293] width 60 height 24
click at [836, 45] on icon "button" at bounding box center [836, 46] width 7 height 7
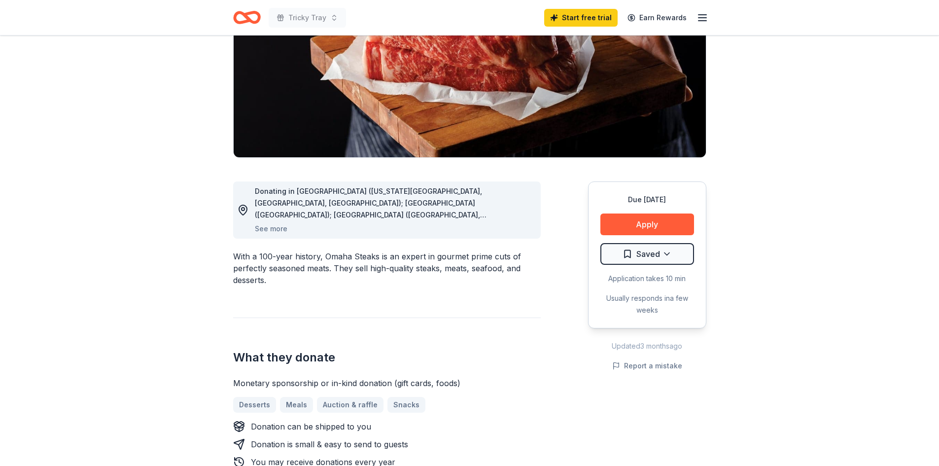
scroll to position [0, 0]
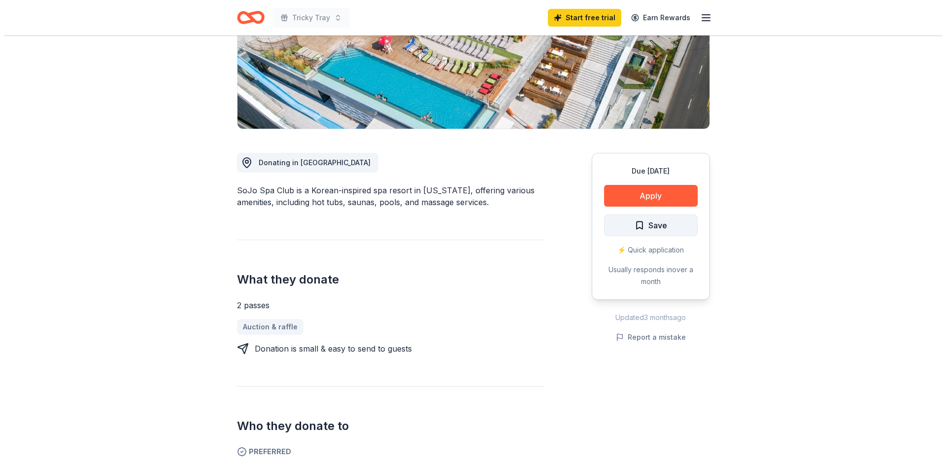
scroll to position [197, 0]
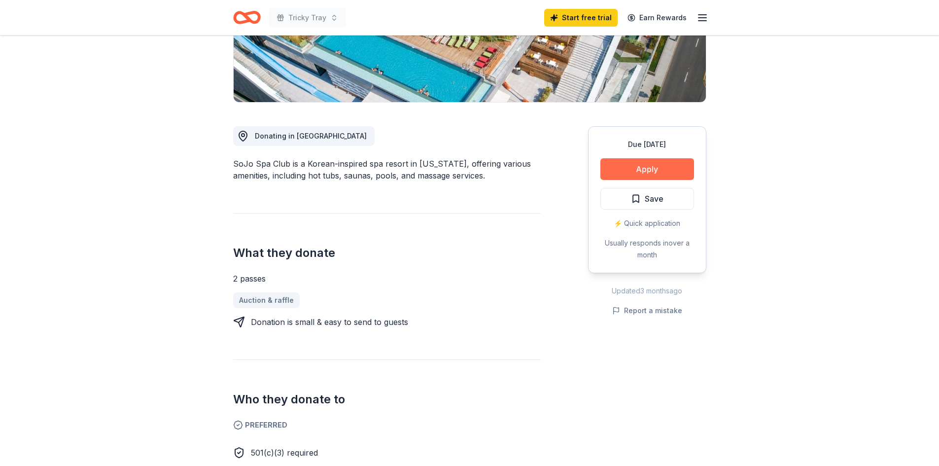
click at [642, 167] on button "Apply" at bounding box center [647, 169] width 94 height 22
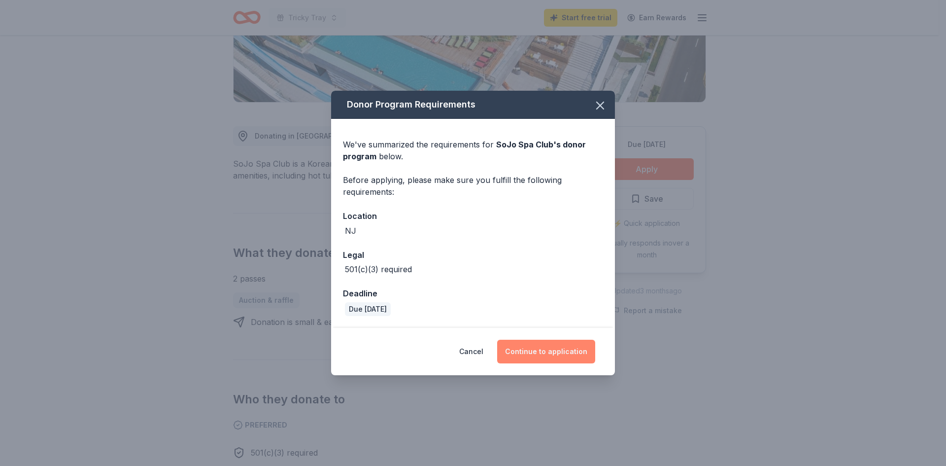
click at [553, 352] on button "Continue to application" at bounding box center [546, 351] width 98 height 24
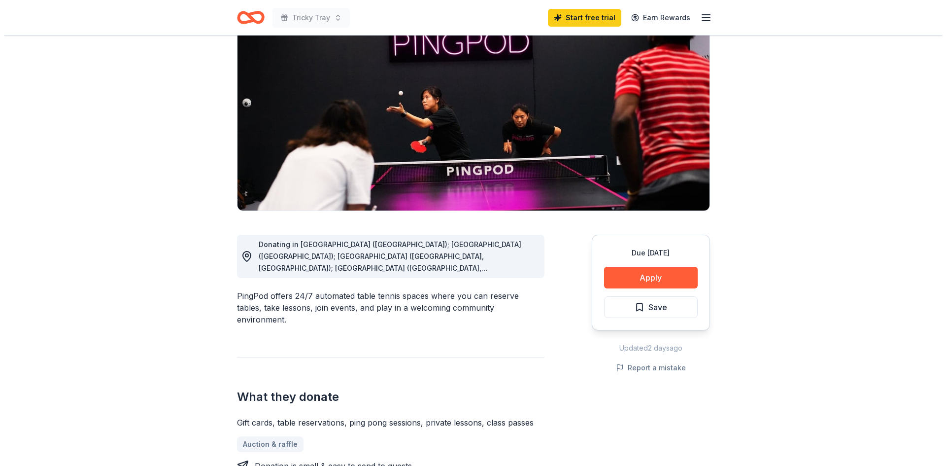
scroll to position [99, 0]
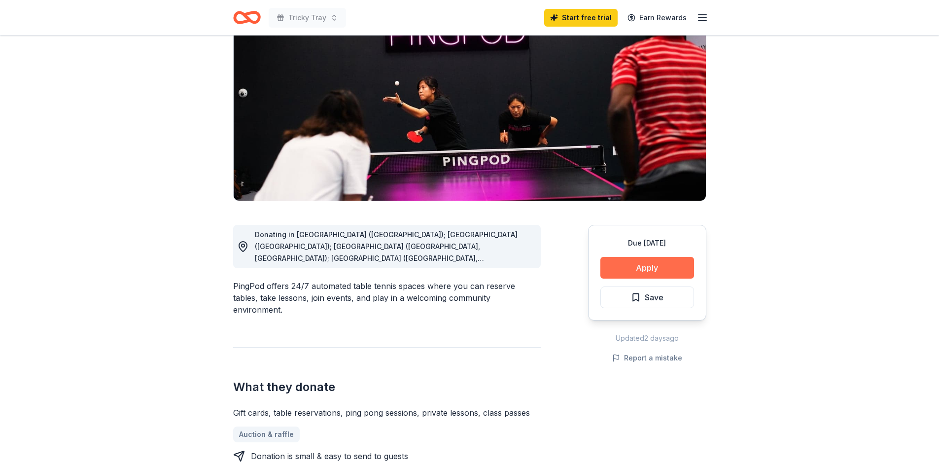
click at [680, 267] on button "Apply" at bounding box center [647, 268] width 94 height 22
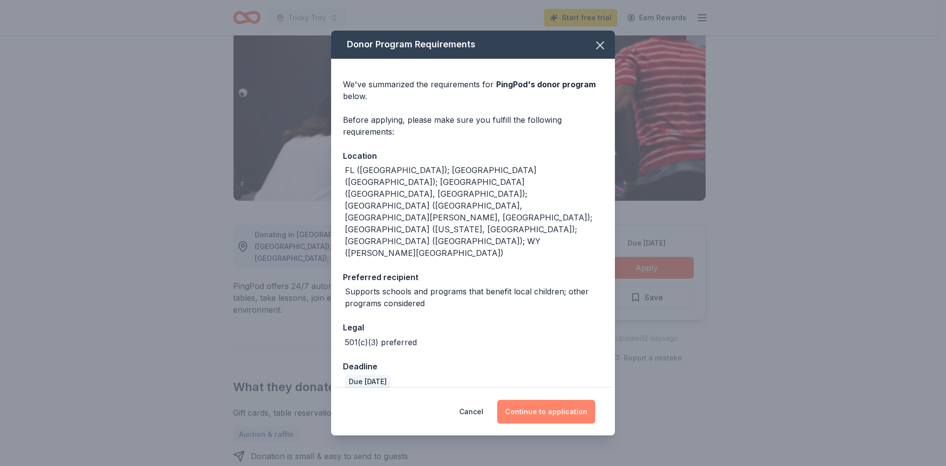
click at [548, 400] on button "Continue to application" at bounding box center [546, 412] width 98 height 24
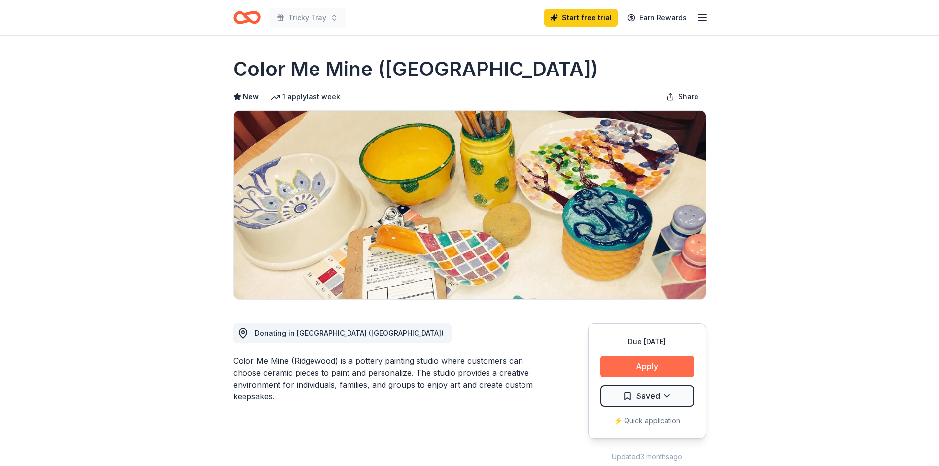
click at [648, 372] on button "Apply" at bounding box center [647, 366] width 94 height 22
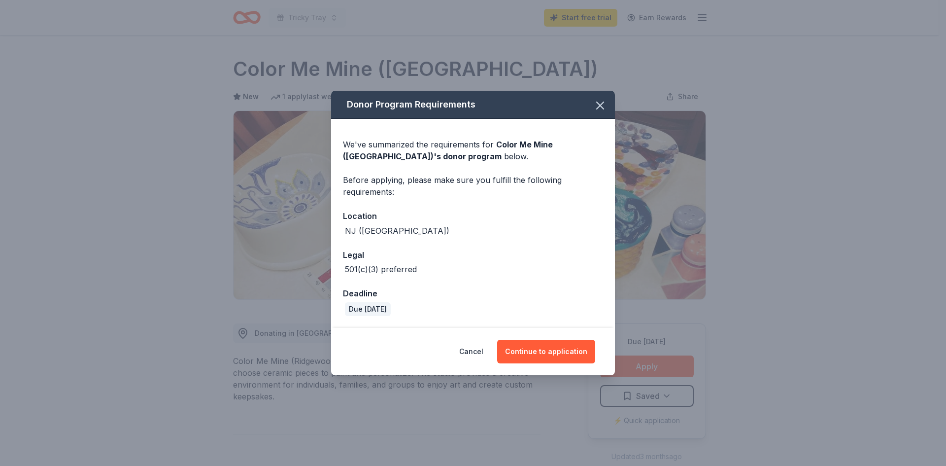
drag, startPoint x: 563, startPoint y: 349, endPoint x: 196, endPoint y: 239, distance: 383.2
click at [561, 349] on button "Continue to application" at bounding box center [546, 351] width 98 height 24
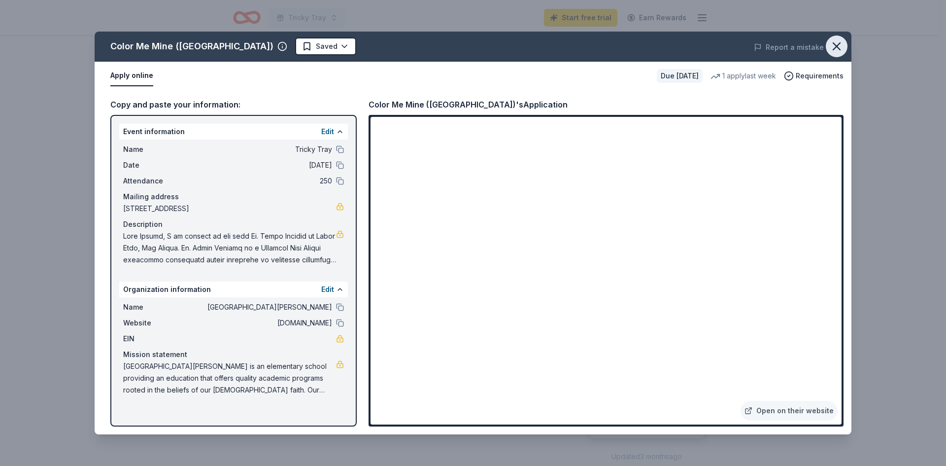
click at [832, 45] on icon "button" at bounding box center [837, 46] width 14 height 14
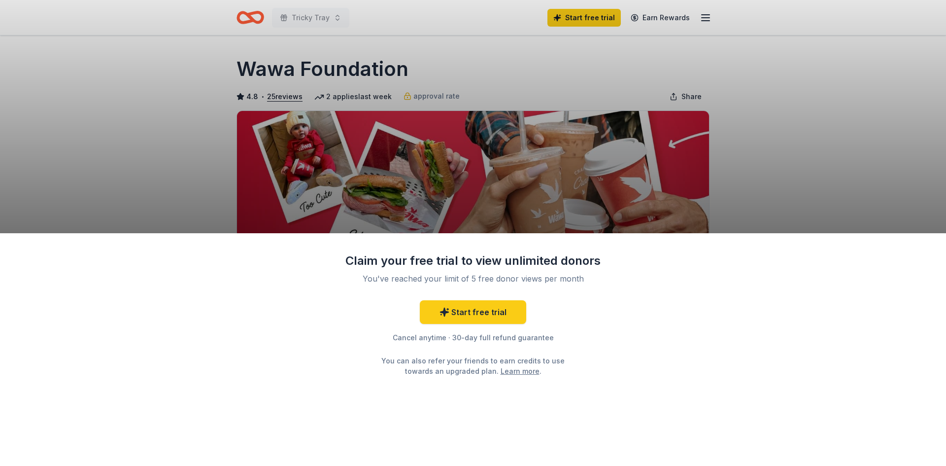
click at [861, 139] on div "Claim your free trial to view unlimited donors You've reached your limit of 5 f…" at bounding box center [473, 233] width 946 height 466
click at [154, 128] on div "Claim your free trial to view unlimited donors You've reached your limit of 5 f…" at bounding box center [473, 233] width 946 height 466
